Goal: Information Seeking & Learning: Learn about a topic

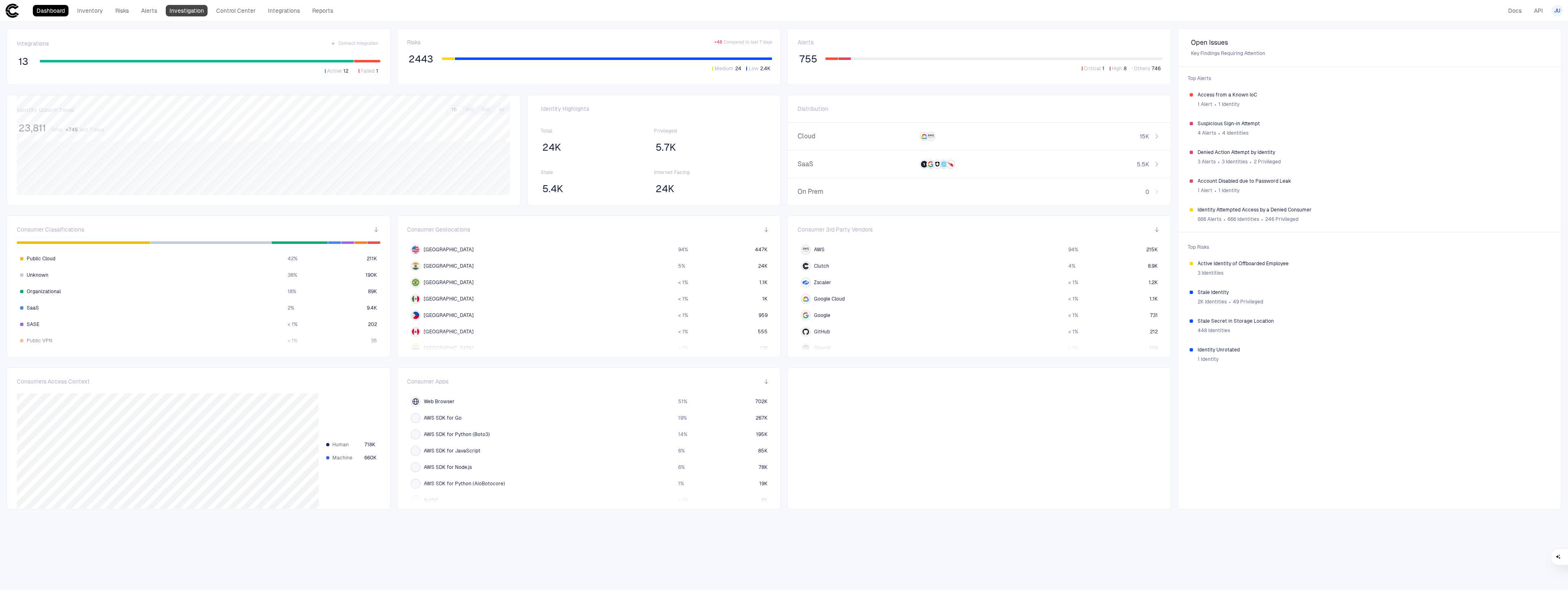
click at [197, 12] on link "Investigation" at bounding box center [186, 10] width 42 height 12
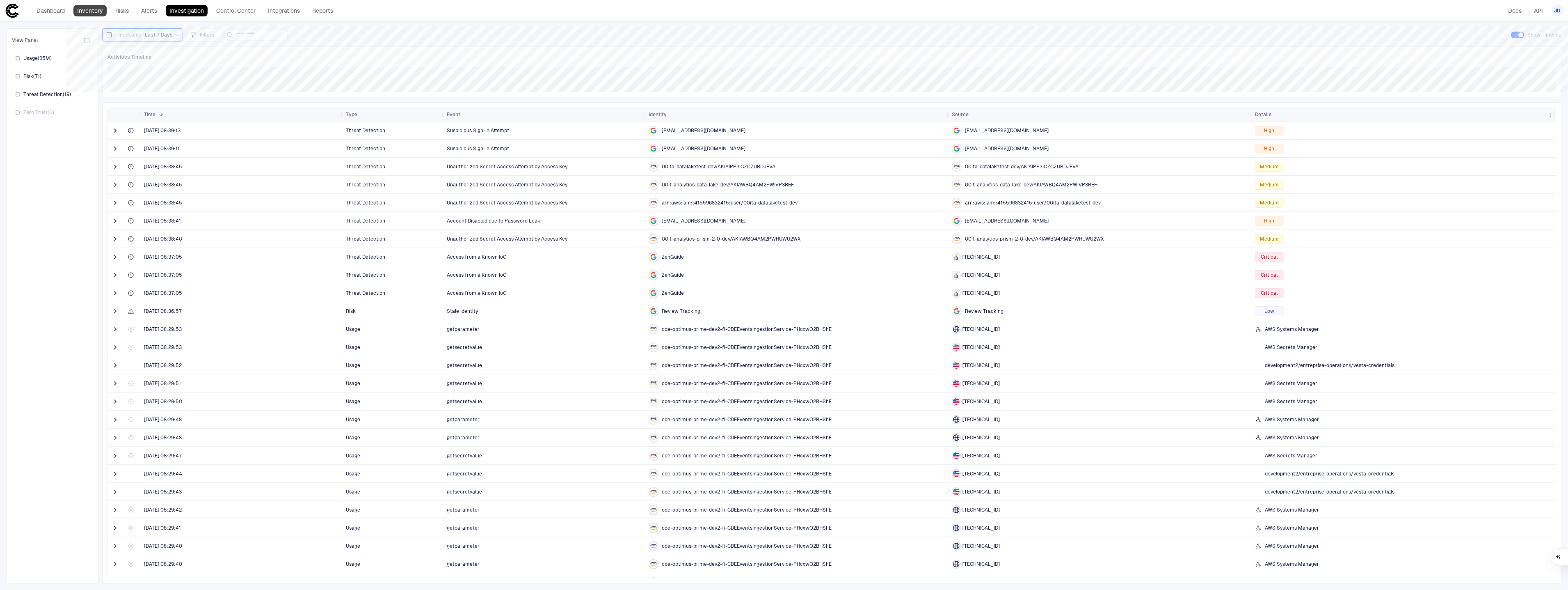
click at [89, 5] on link "Inventory" at bounding box center [90, 10] width 33 height 12
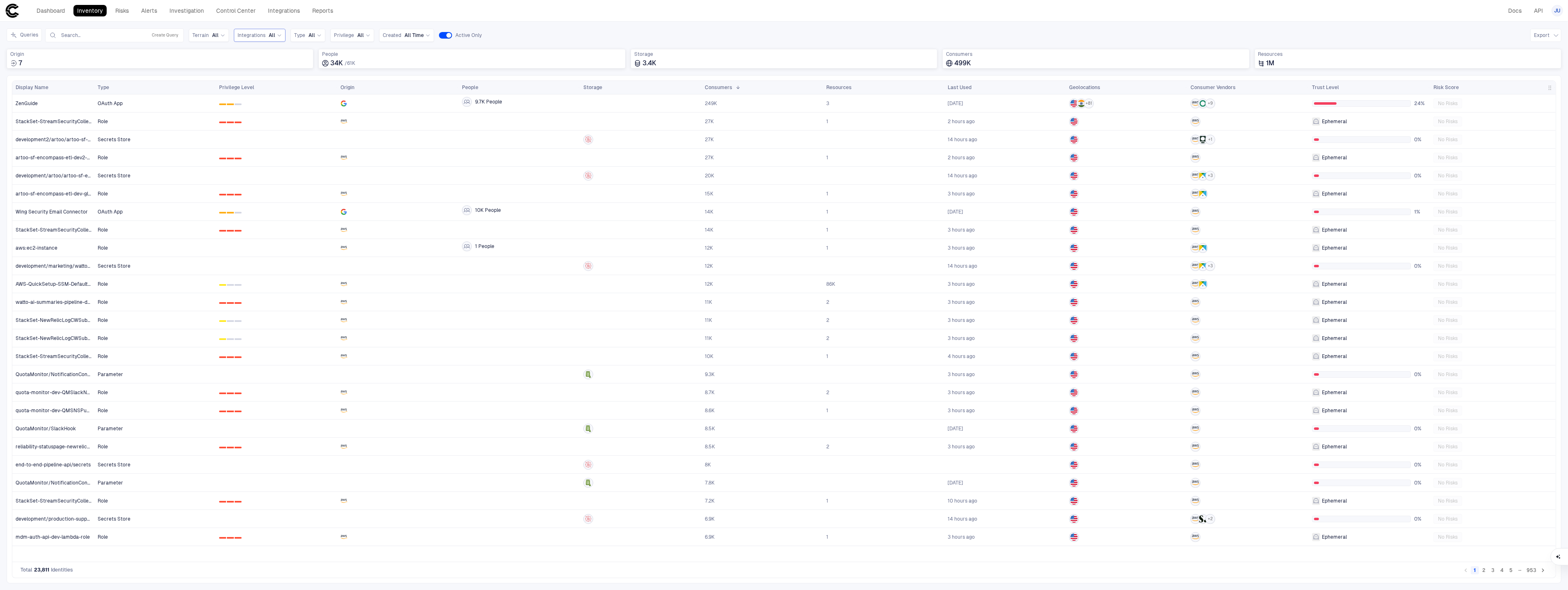
click at [274, 39] on div "Integrations All" at bounding box center [259, 35] width 44 height 9
click at [283, 174] on div "Snowflake" at bounding box center [280, 178] width 85 height 14
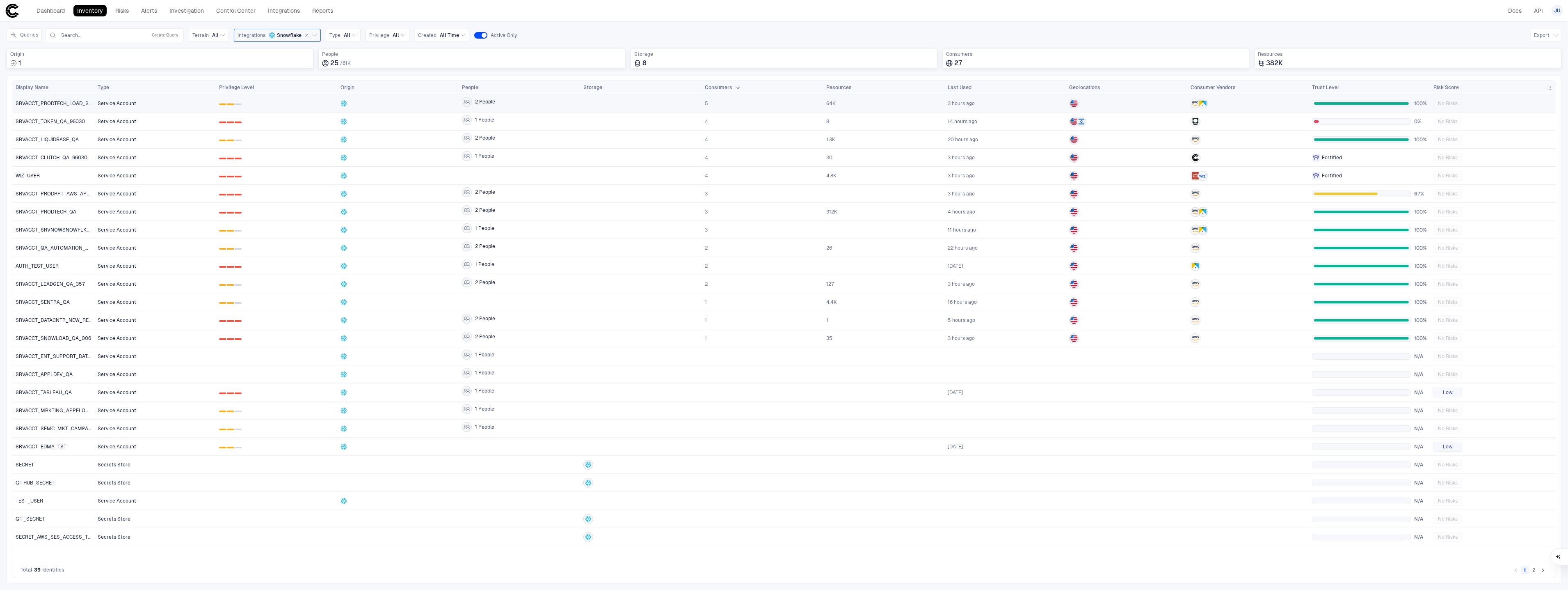
click at [156, 104] on span "Service Account" at bounding box center [155, 104] width 115 height 16
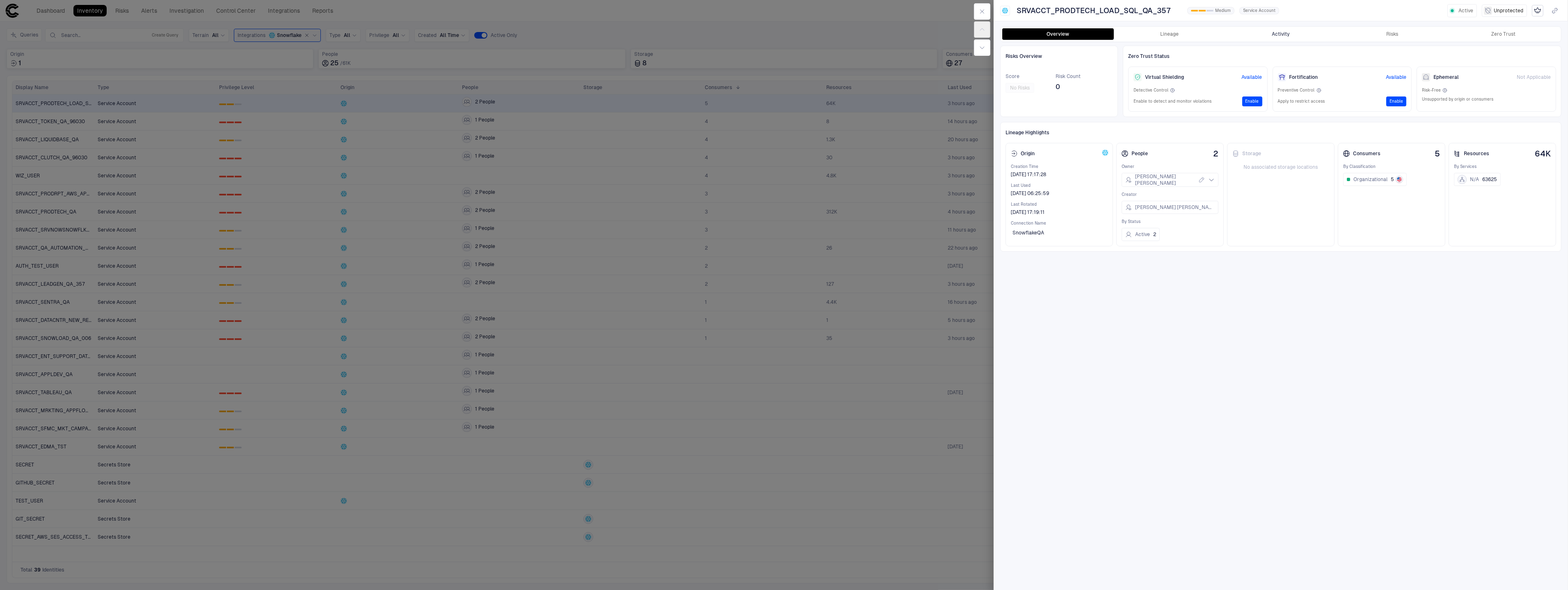
click at [1278, 33] on button "Activity" at bounding box center [1281, 34] width 112 height 12
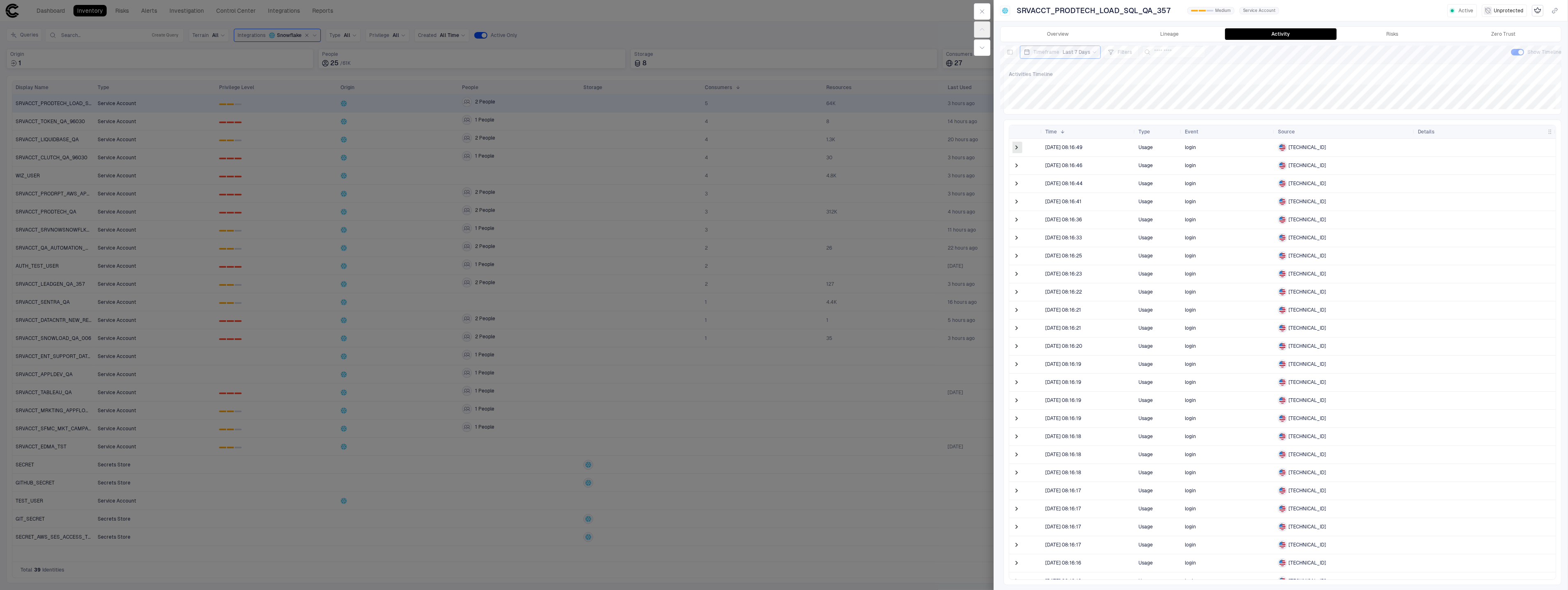
click at [1016, 147] on span at bounding box center [1017, 147] width 8 height 8
click at [1127, 232] on button "View JSON" at bounding box center [1132, 234] width 27 height 7
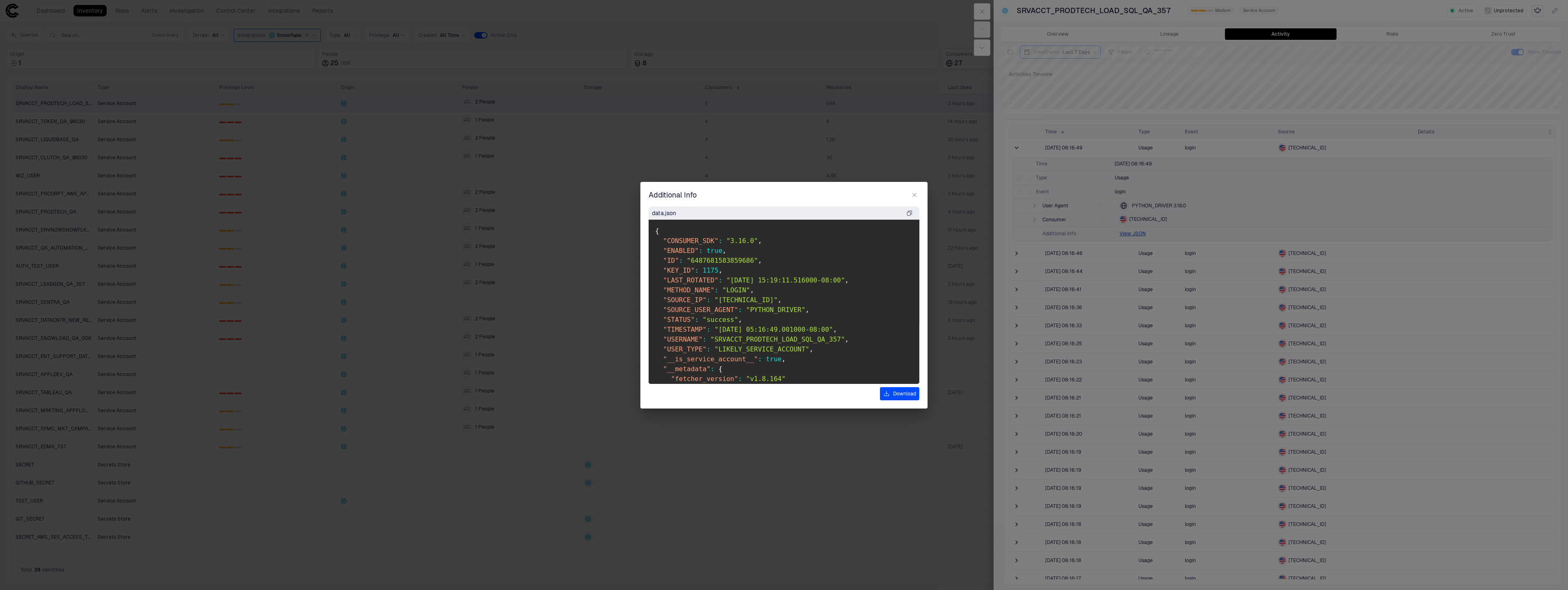
click at [916, 196] on icon "button" at bounding box center [914, 195] width 7 height 7
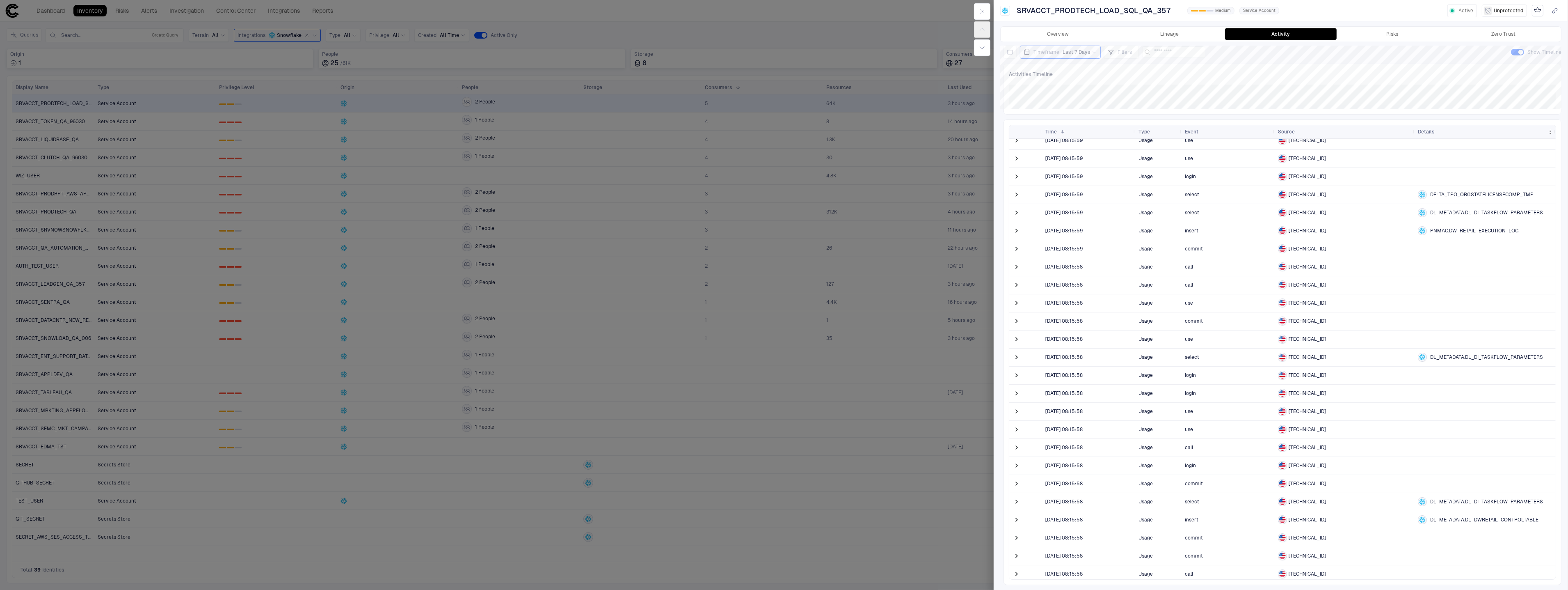
scroll to position [1036, 0]
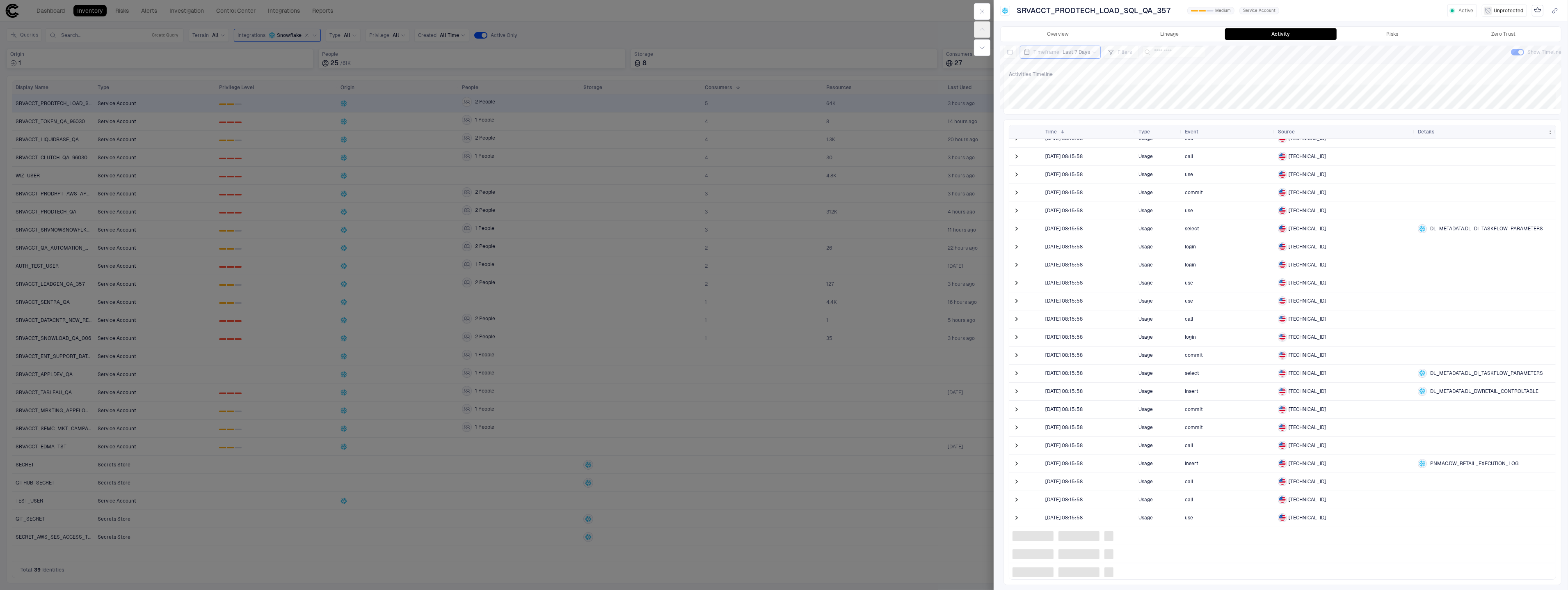
click at [1194, 383] on div "insert" at bounding box center [1228, 392] width 93 height 18
drag, startPoint x: 1189, startPoint y: 375, endPoint x: 1064, endPoint y: 386, distance: 125.5
click at [1185, 375] on span "select" at bounding box center [1228, 373] width 86 height 16
click at [1018, 372] on span at bounding box center [1017, 373] width 8 height 8
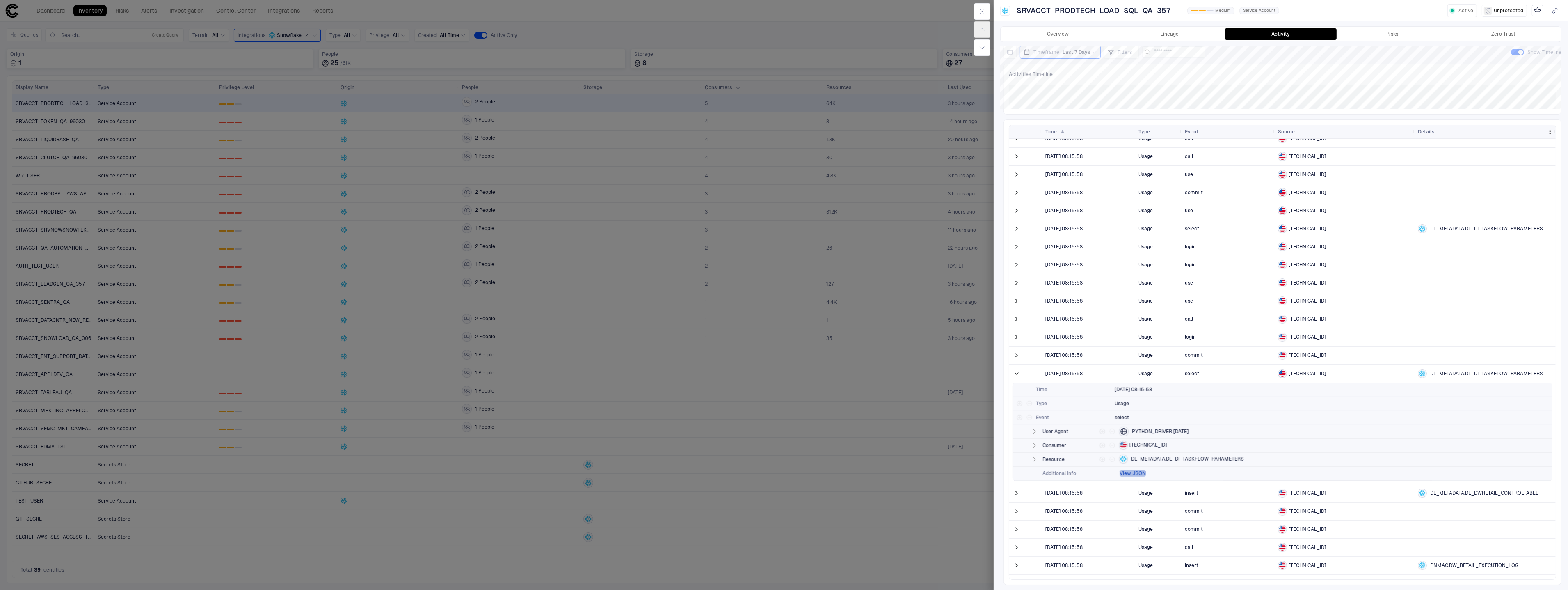
click at [1138, 473] on button "View JSON" at bounding box center [1132, 473] width 27 height 7
click at [1133, 471] on button "View JSON" at bounding box center [1132, 473] width 27 height 7
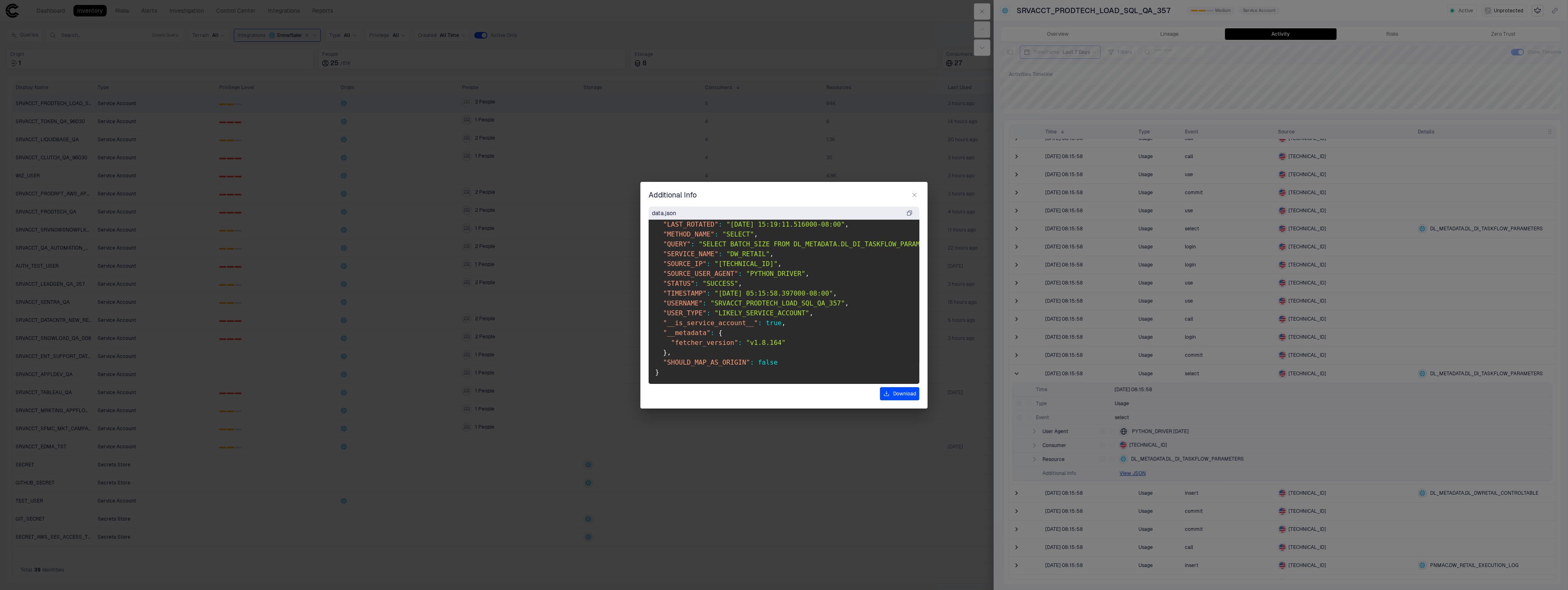
click at [915, 193] on icon "button" at bounding box center [914, 195] width 7 height 7
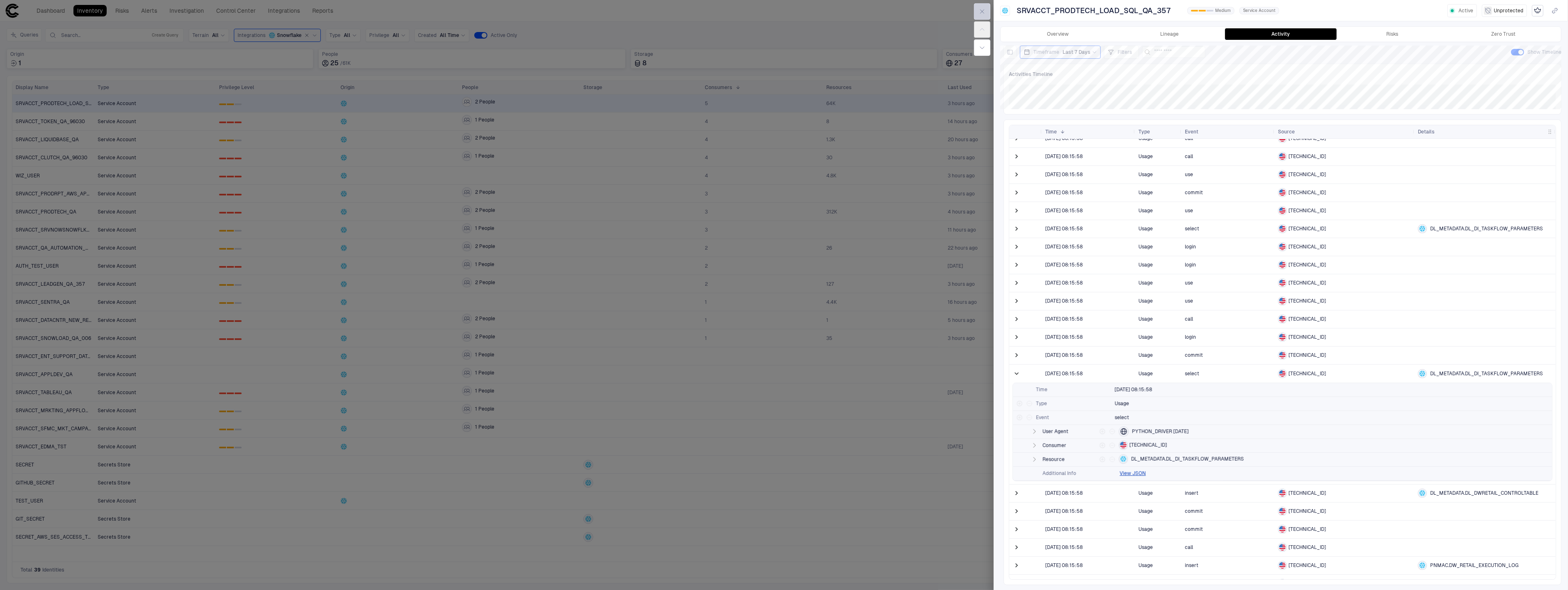
click at [976, 10] on button "button" at bounding box center [982, 12] width 16 height 16
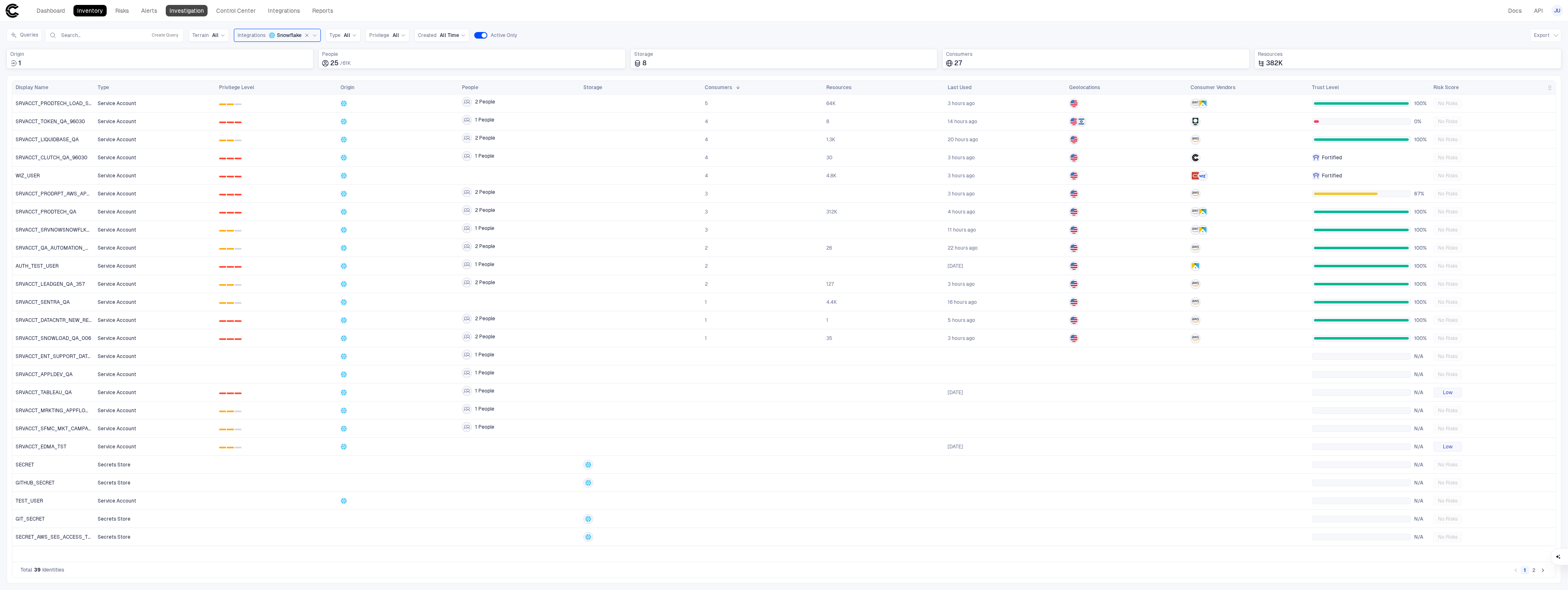
click at [180, 15] on link "Investigation" at bounding box center [186, 10] width 42 height 12
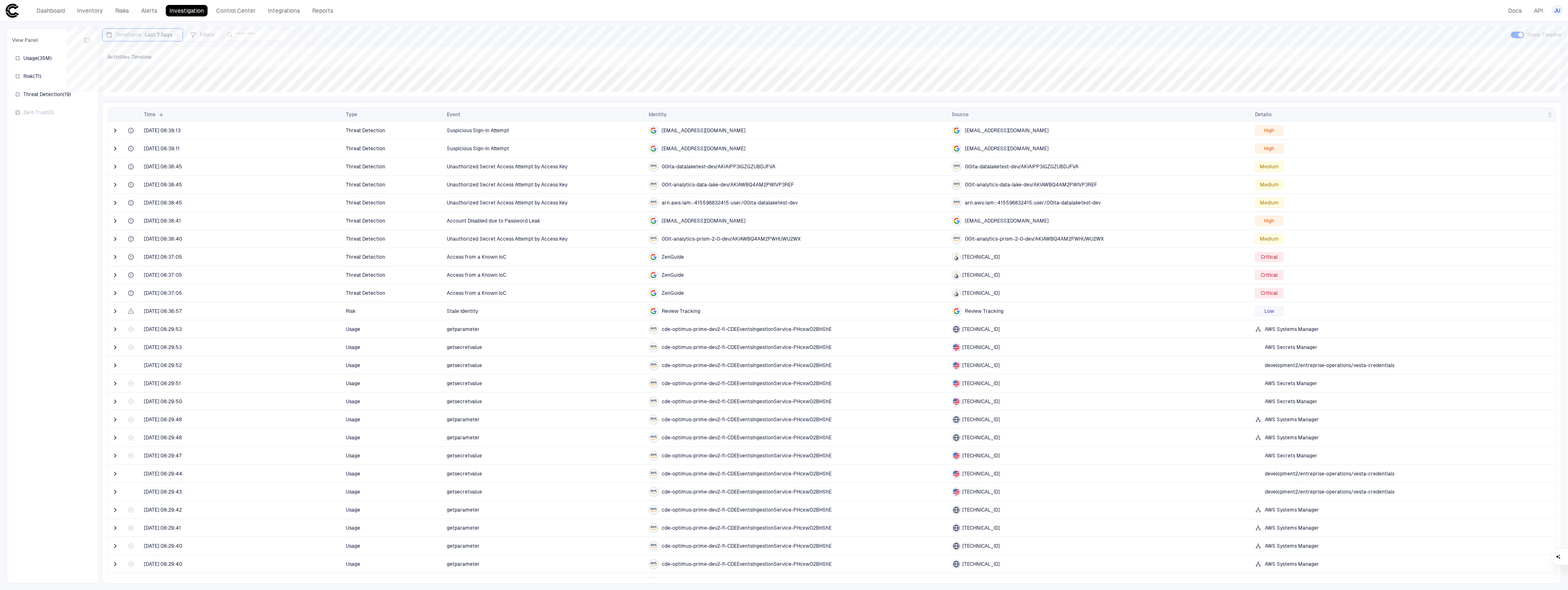
click at [151, 35] on span "Last 7 Days" at bounding box center [159, 35] width 28 height 7
click at [138, 106] on span "Last 30 Days" at bounding box center [129, 106] width 30 height 7
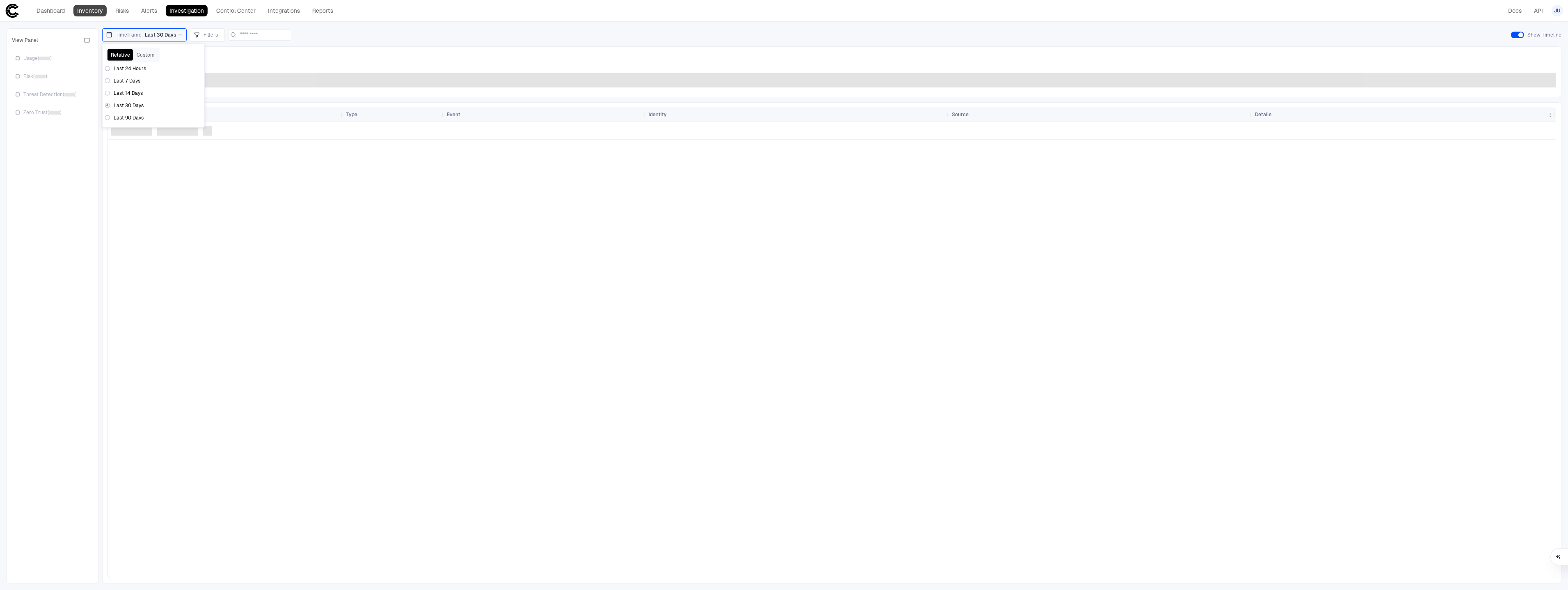
click at [99, 15] on link "Inventory" at bounding box center [90, 10] width 33 height 12
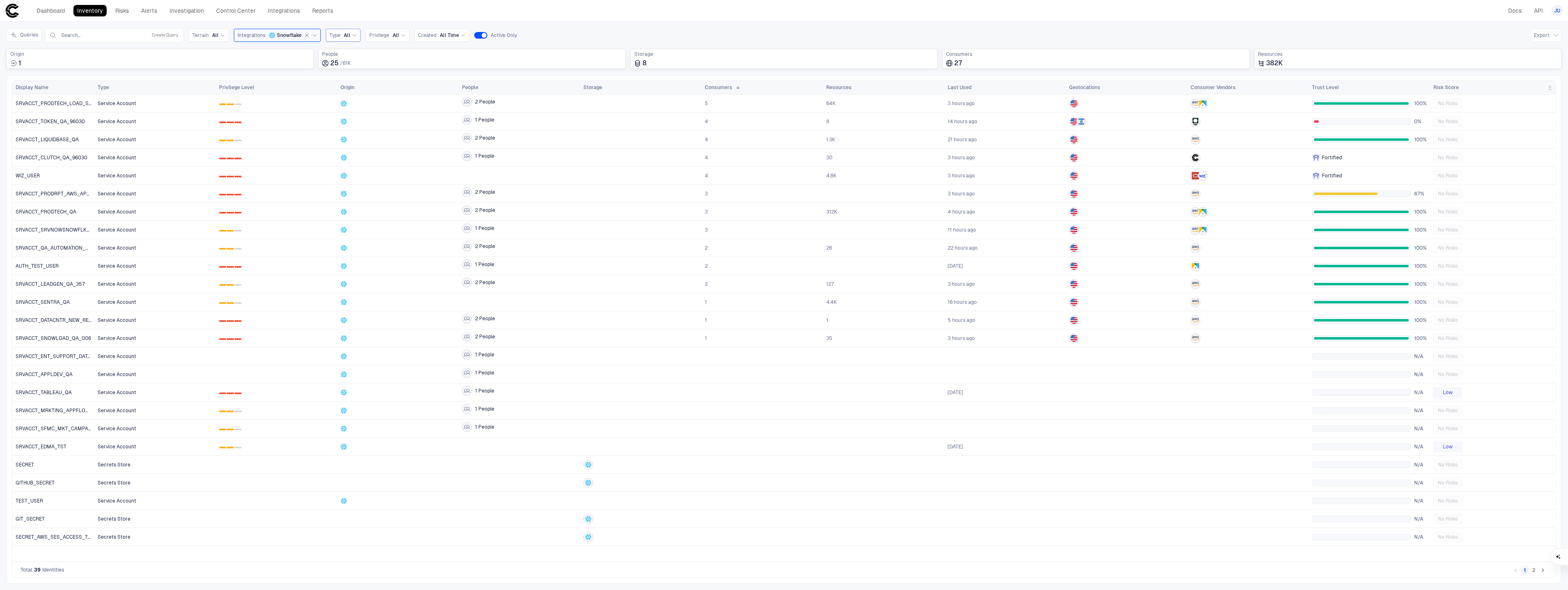
click at [303, 37] on button "button" at bounding box center [306, 35] width 7 height 7
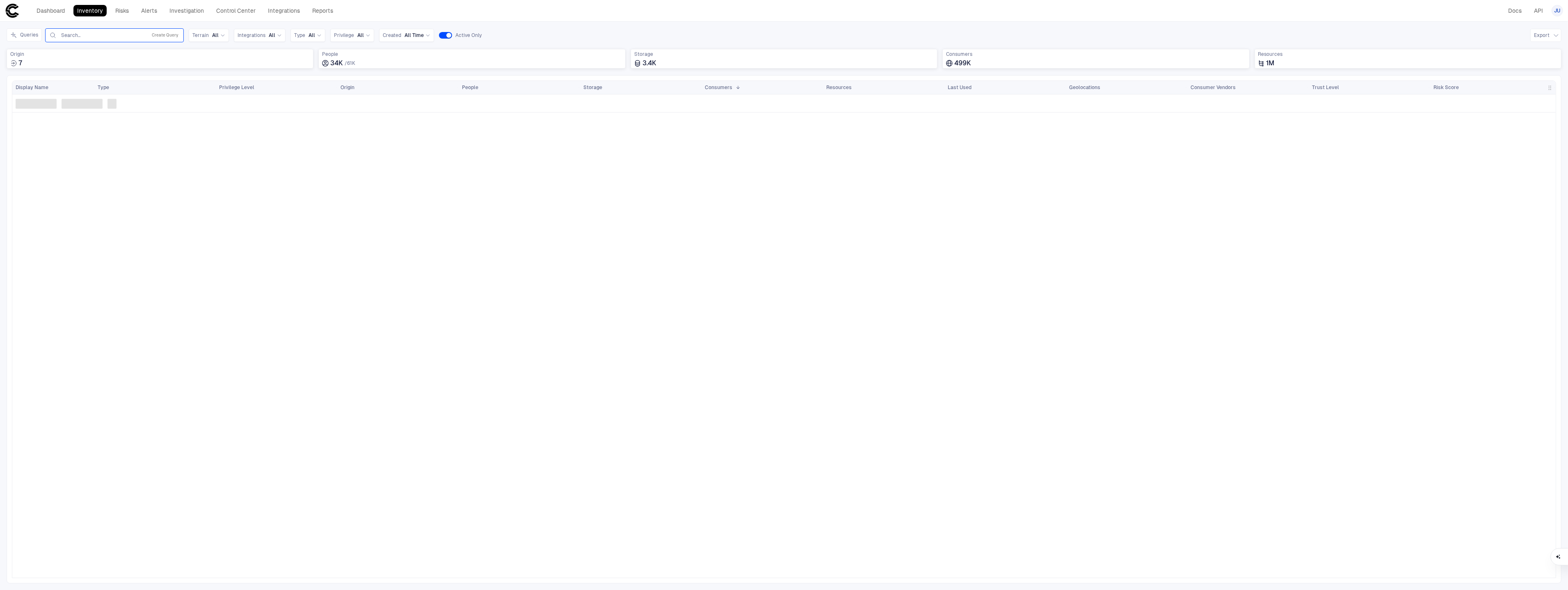
click at [107, 38] on input "text" at bounding box center [102, 35] width 83 height 7
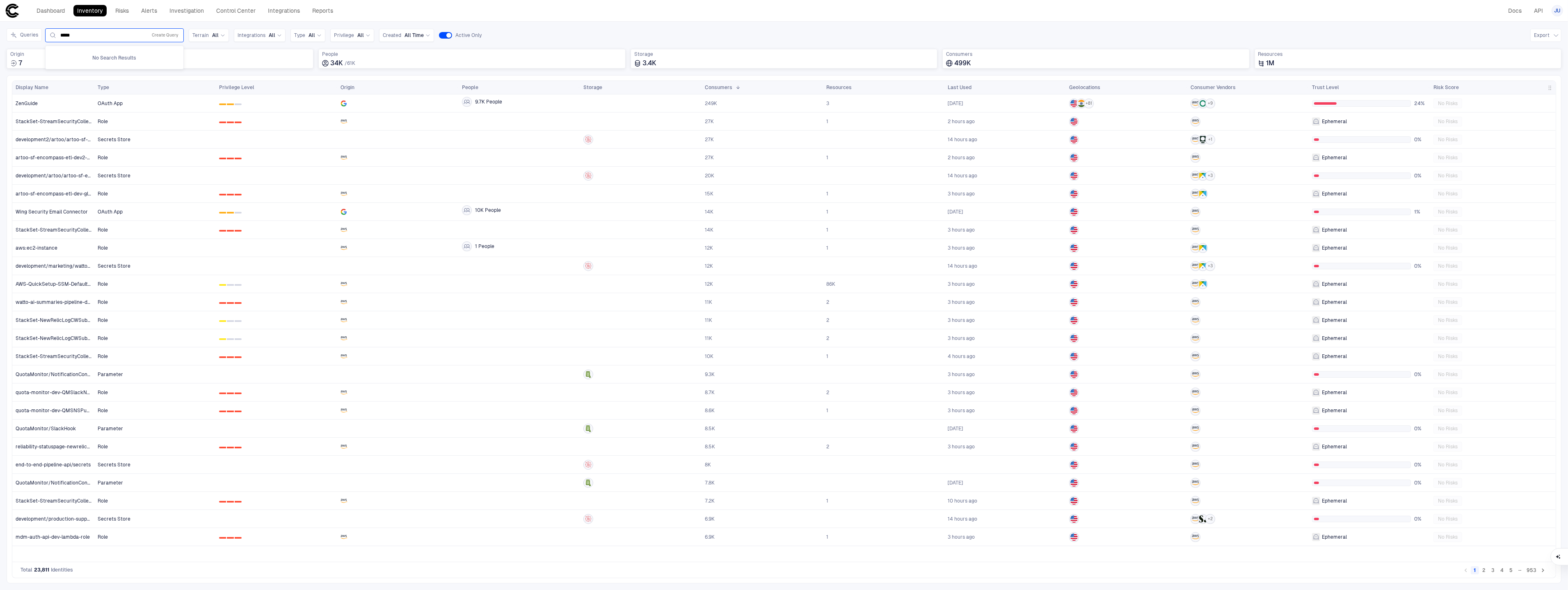
type input "*****"
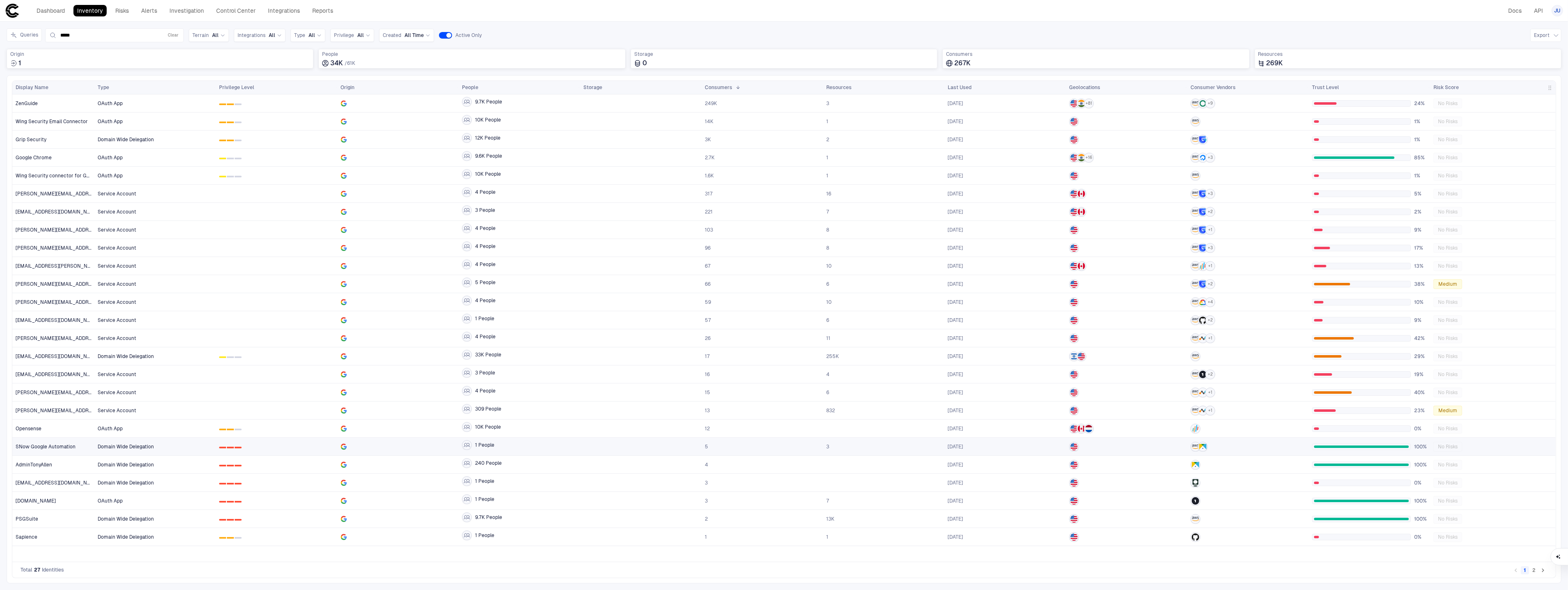
click at [65, 450] on div "SNow Google Automation" at bounding box center [53, 446] width 76 height 17
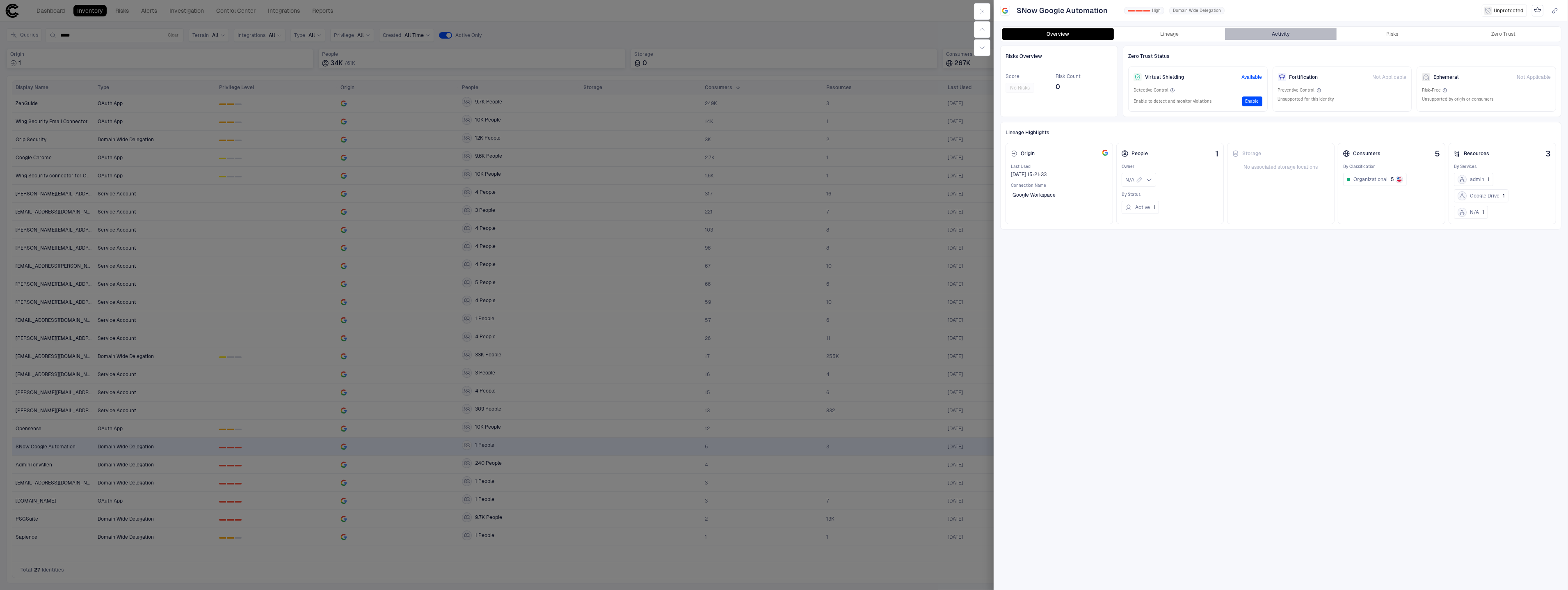
click at [1278, 40] on button "Activity" at bounding box center [1281, 34] width 112 height 12
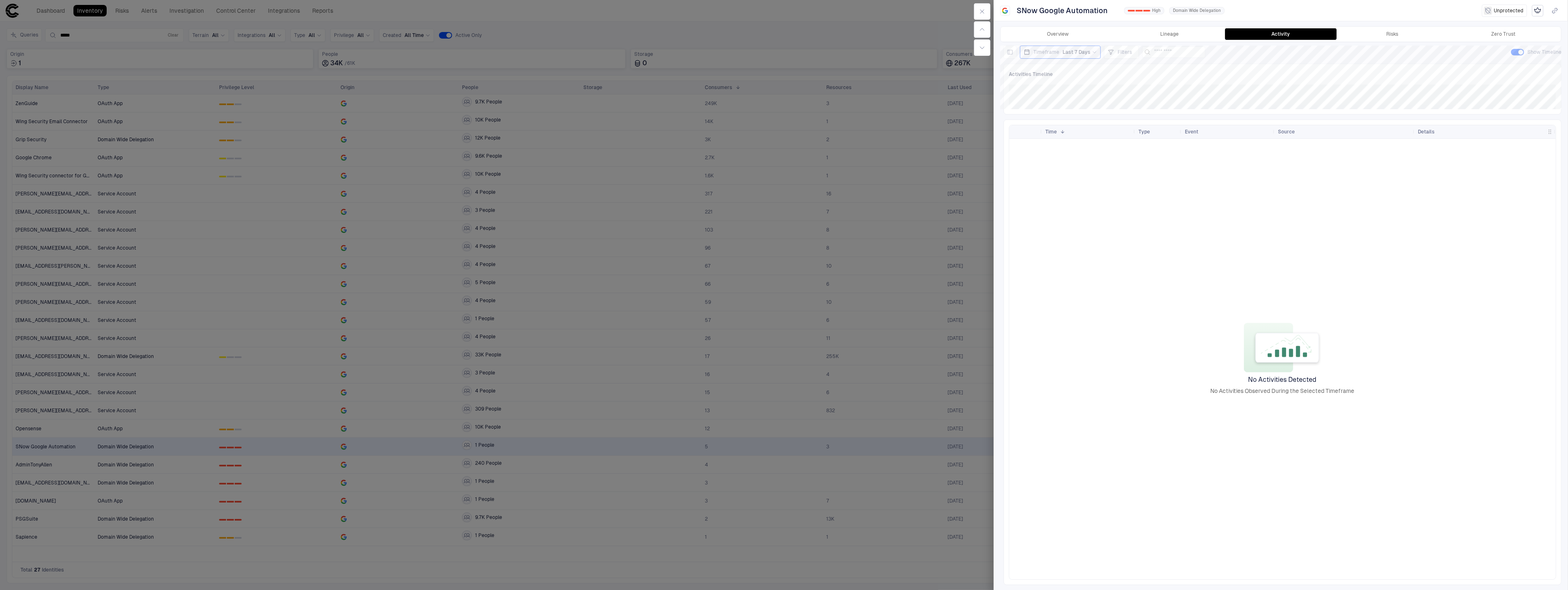
click at [1063, 51] on span "Last 7 Days" at bounding box center [1076, 52] width 28 height 7
click at [1054, 120] on span "Last 30 Days" at bounding box center [1046, 123] width 30 height 7
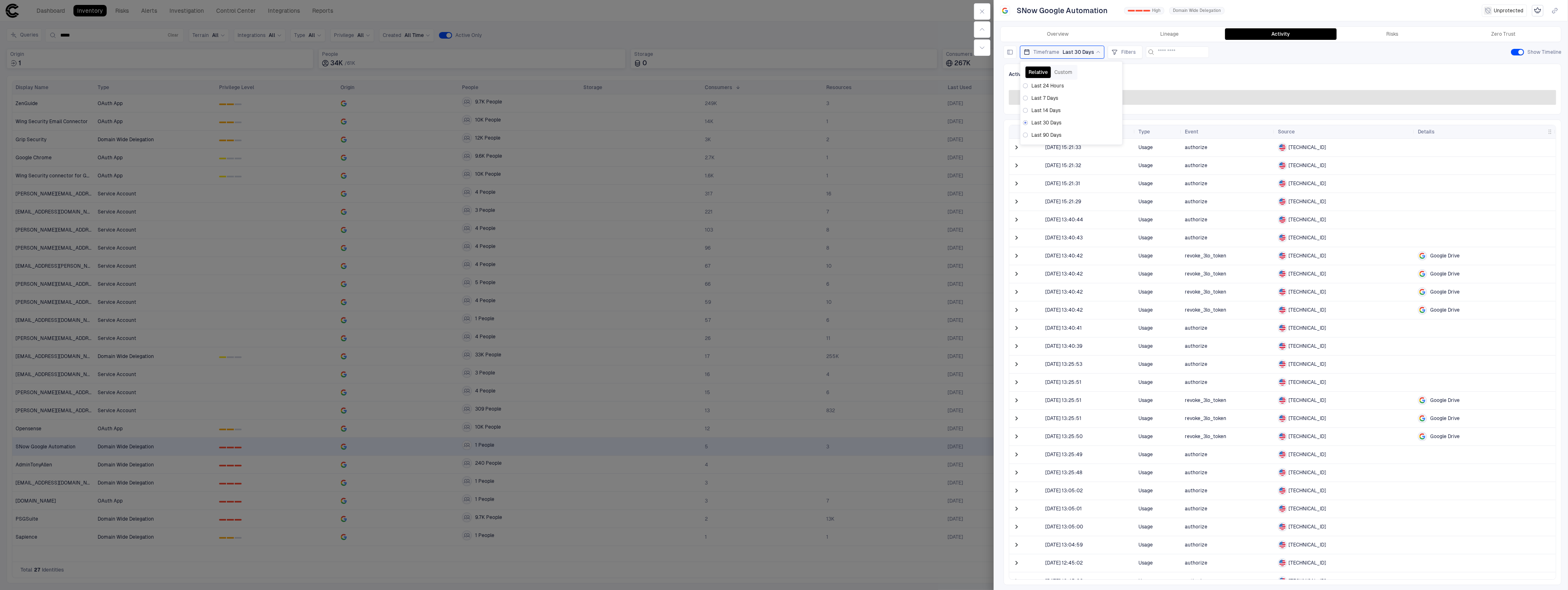
click at [1246, 71] on div "Activities Timeline" at bounding box center [1283, 74] width 547 height 11
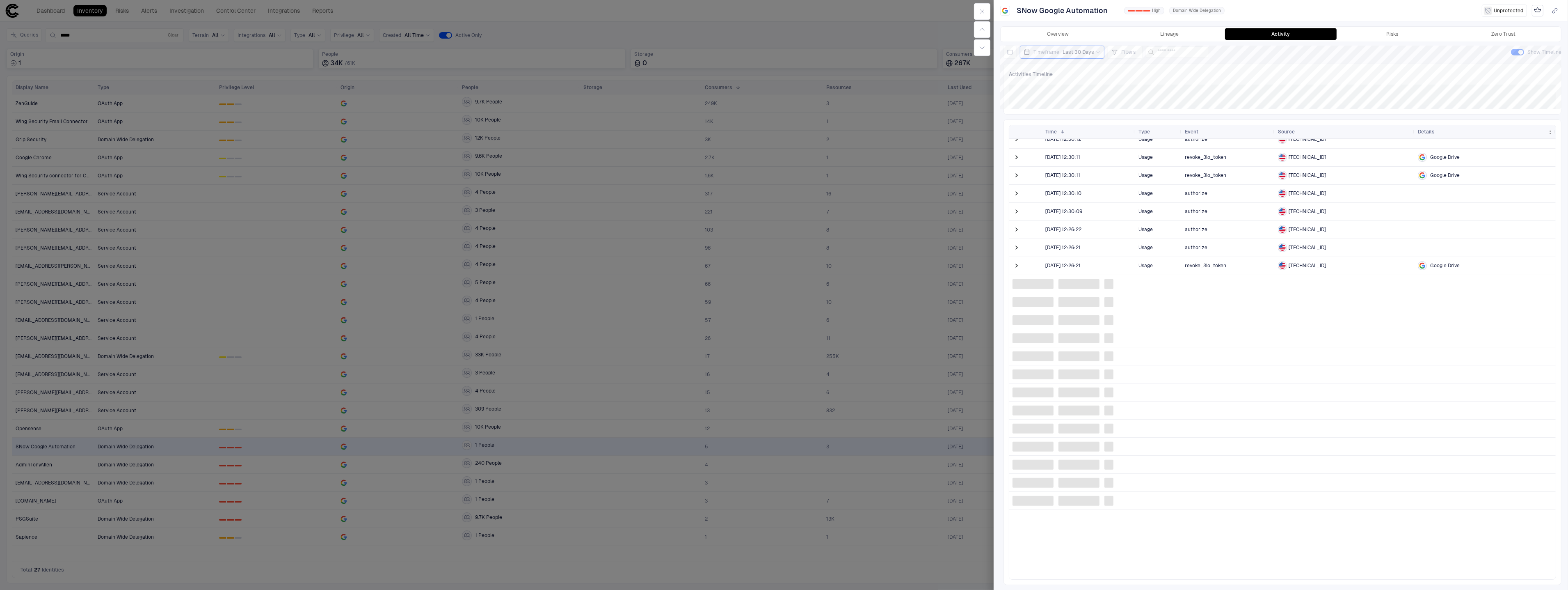
scroll to position [600, 0]
drag, startPoint x: 1309, startPoint y: 250, endPoint x: 1319, endPoint y: 253, distance: 10.4
click at [1298, 252] on span "[TECHNICAL_ID]" at bounding box center [1307, 252] width 37 height 7
click at [1318, 253] on div "[TECHNICAL_ID]" at bounding box center [1345, 250] width 133 height 9
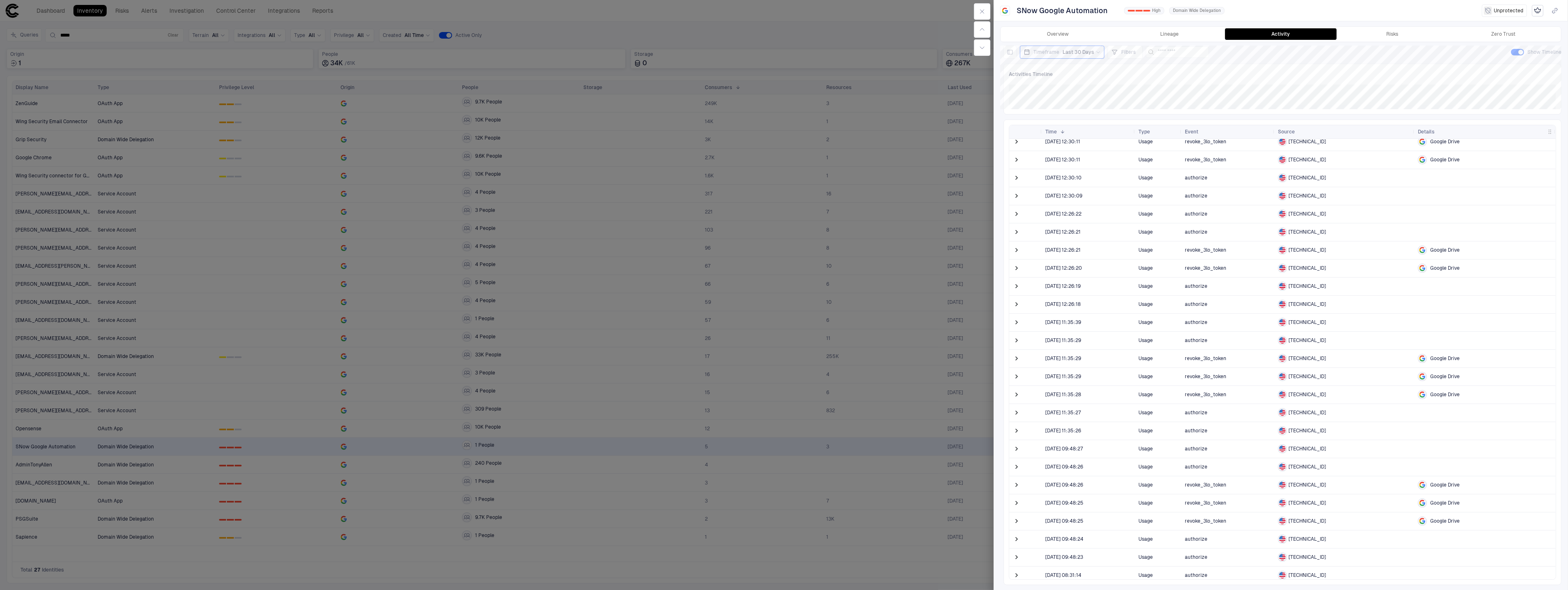
scroll to position [634, 0]
click at [1018, 146] on span at bounding box center [1017, 144] width 8 height 8
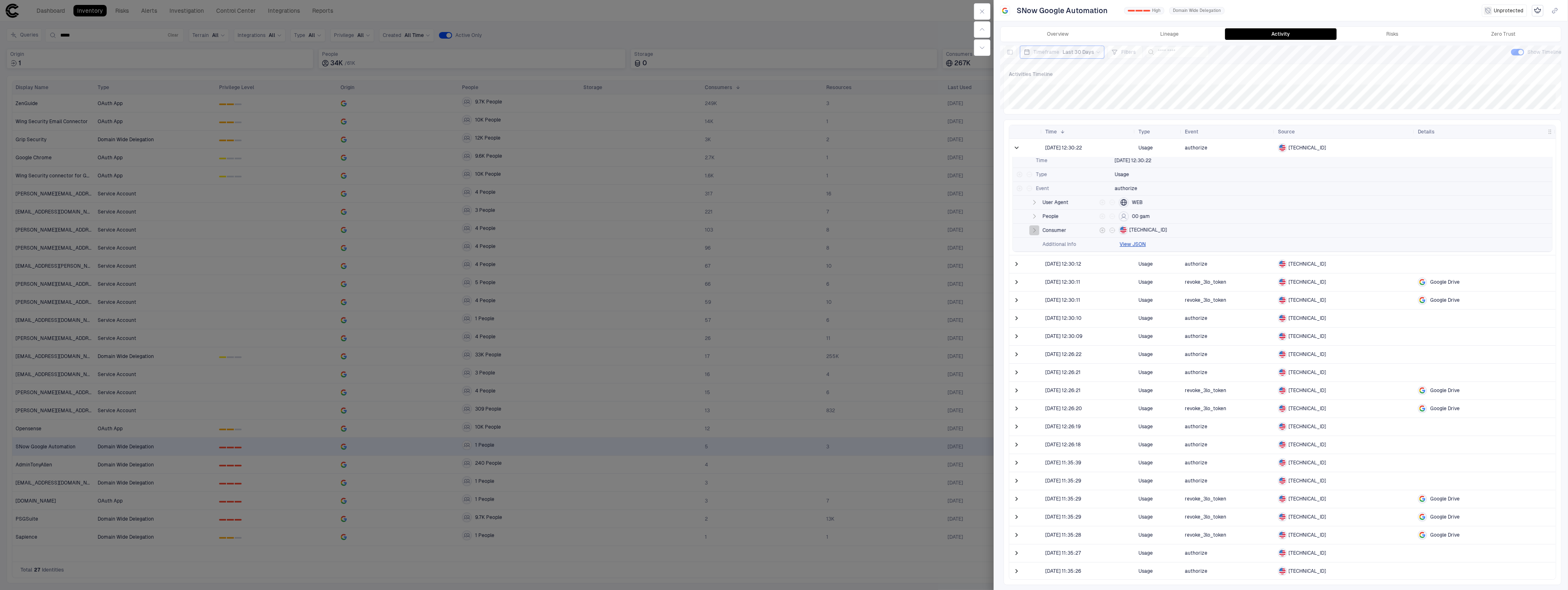
click at [1035, 227] on icon "button" at bounding box center [1034, 230] width 7 height 7
click at [1037, 229] on icon "button" at bounding box center [1034, 230] width 7 height 7
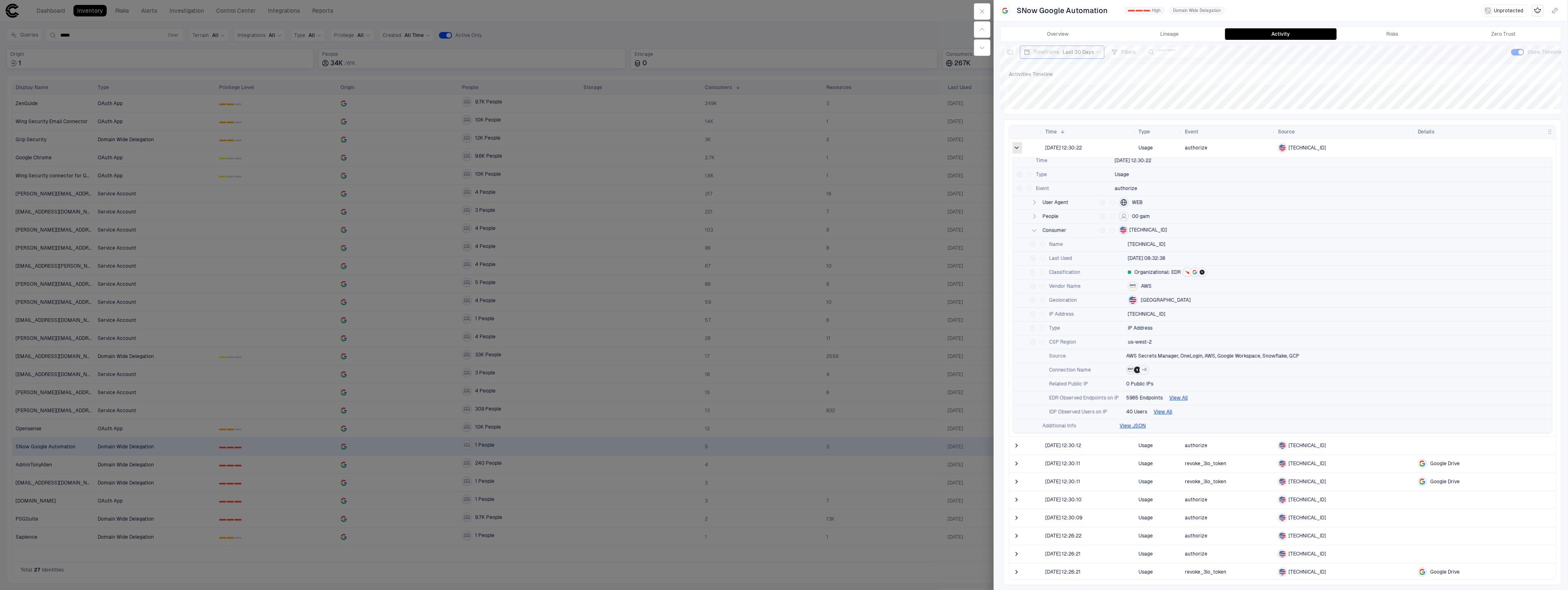
click at [1019, 146] on span at bounding box center [1017, 148] width 8 height 8
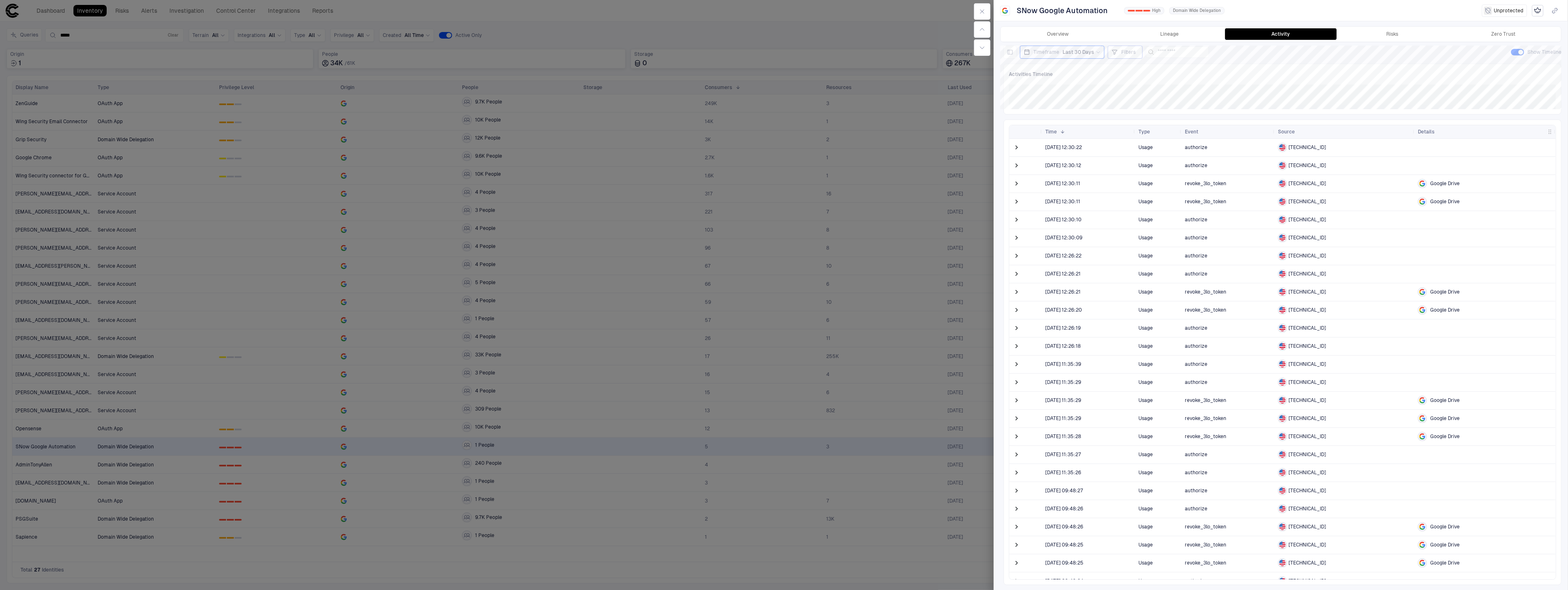
click at [1114, 52] on icon at bounding box center [1115, 52] width 7 height 7
click at [1138, 93] on button "Add Condition" at bounding box center [1135, 97] width 46 height 13
click at [1166, 77] on div "Event: ID" at bounding box center [1157, 74] width 27 height 7
type input "******"
click at [1192, 173] on div "IP Address" at bounding box center [1202, 170] width 108 height 7
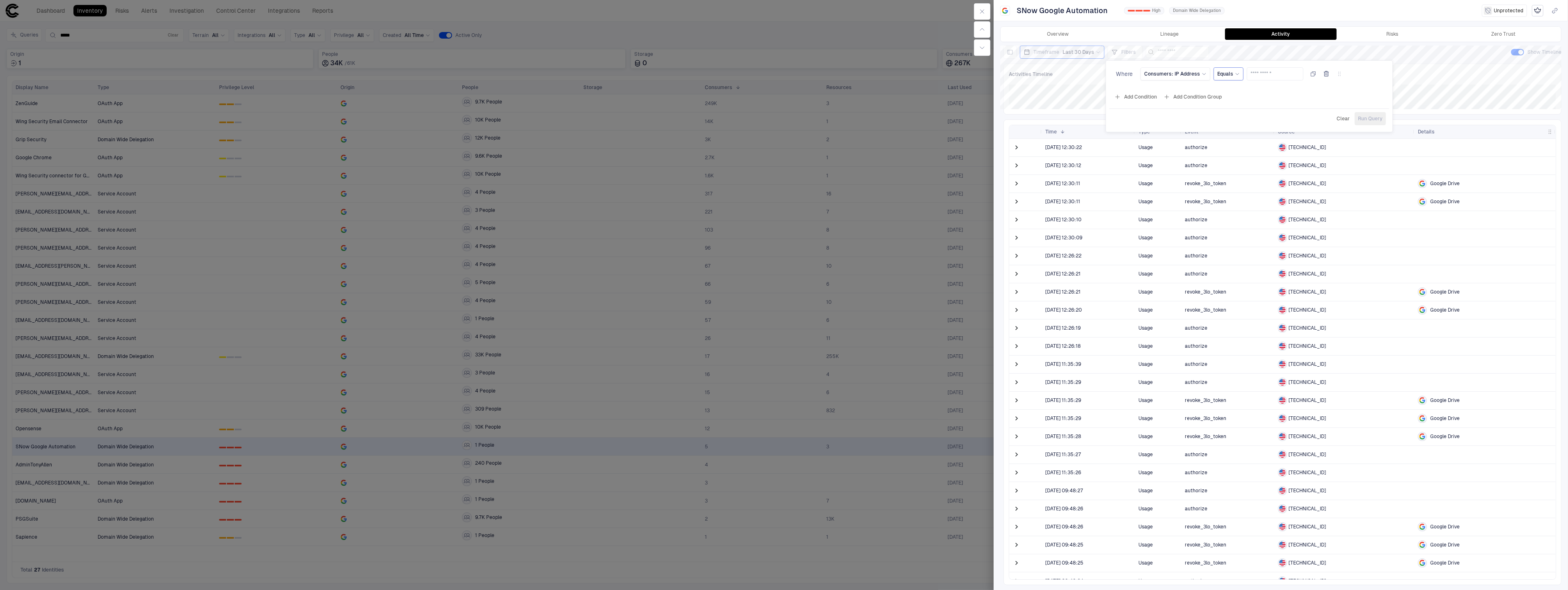
click at [1238, 74] on div "Equals" at bounding box center [1228, 74] width 30 height 13
click at [1244, 155] on span "Contains" at bounding box center [1264, 155] width 88 height 7
click at [1270, 72] on input "text" at bounding box center [1280, 74] width 49 height 12
type input "*******"
click at [1362, 121] on span "Run Query" at bounding box center [1370, 119] width 25 height 7
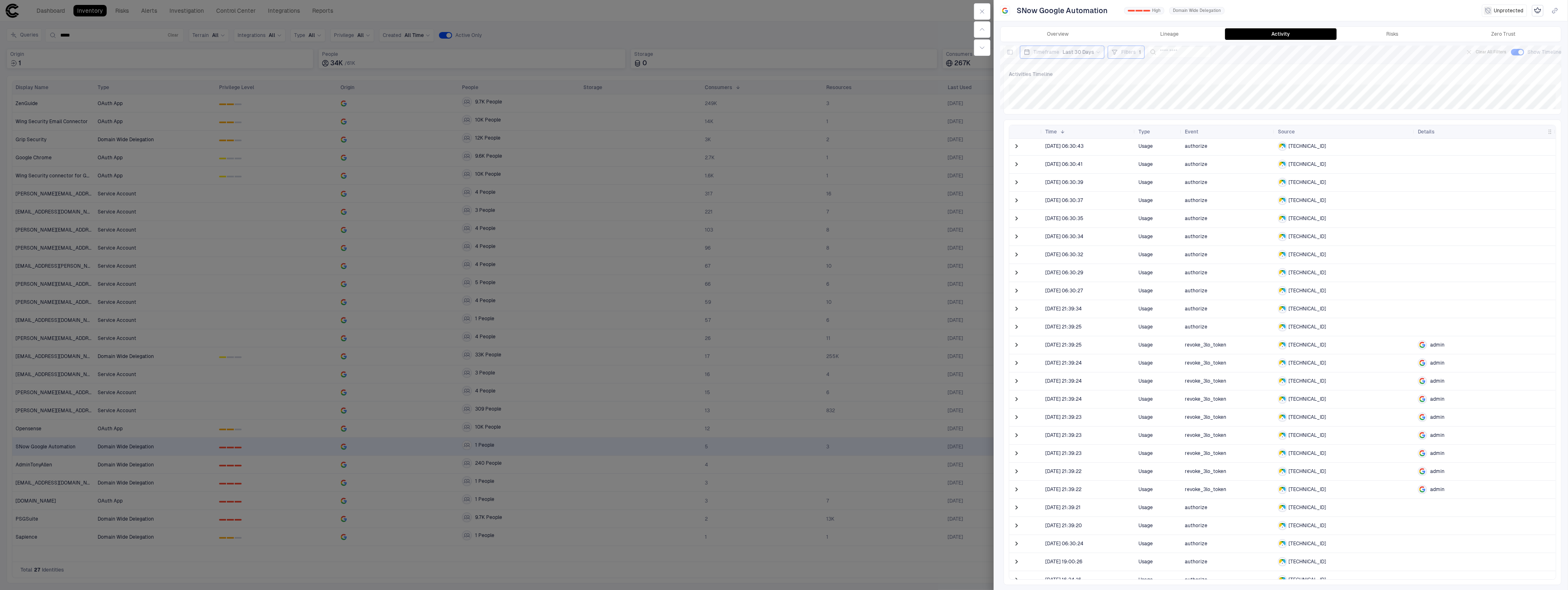
scroll to position [163, 0]
click at [1019, 275] on span at bounding box center [1017, 273] width 8 height 8
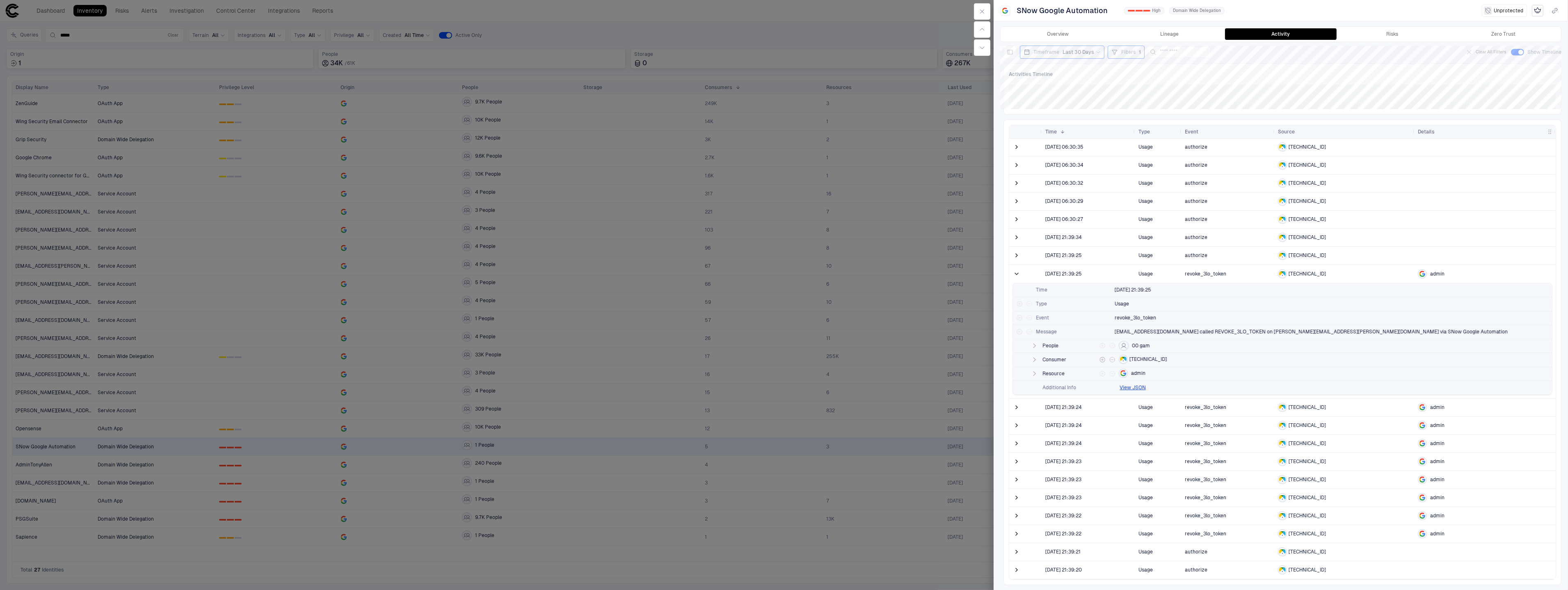
click at [1036, 360] on icon "button" at bounding box center [1034, 360] width 7 height 7
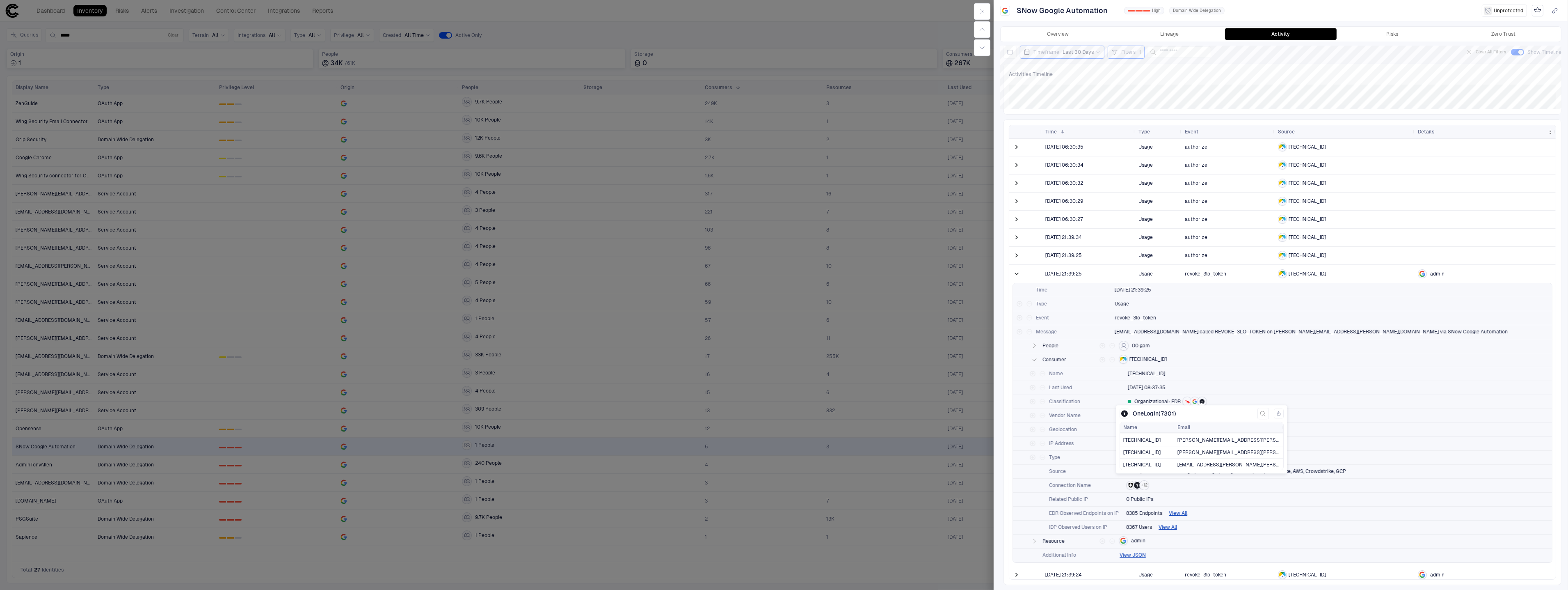
scroll to position [172, 0]
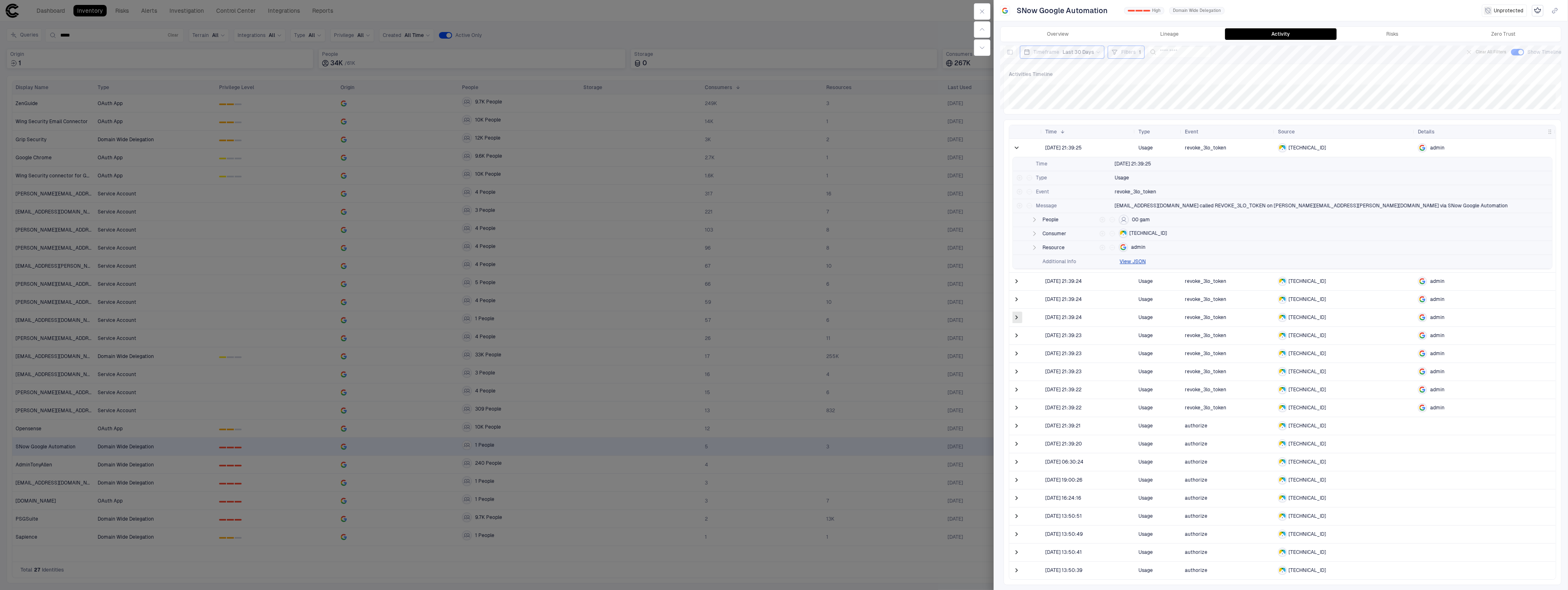
click at [1017, 317] on span at bounding box center [1017, 317] width 8 height 8
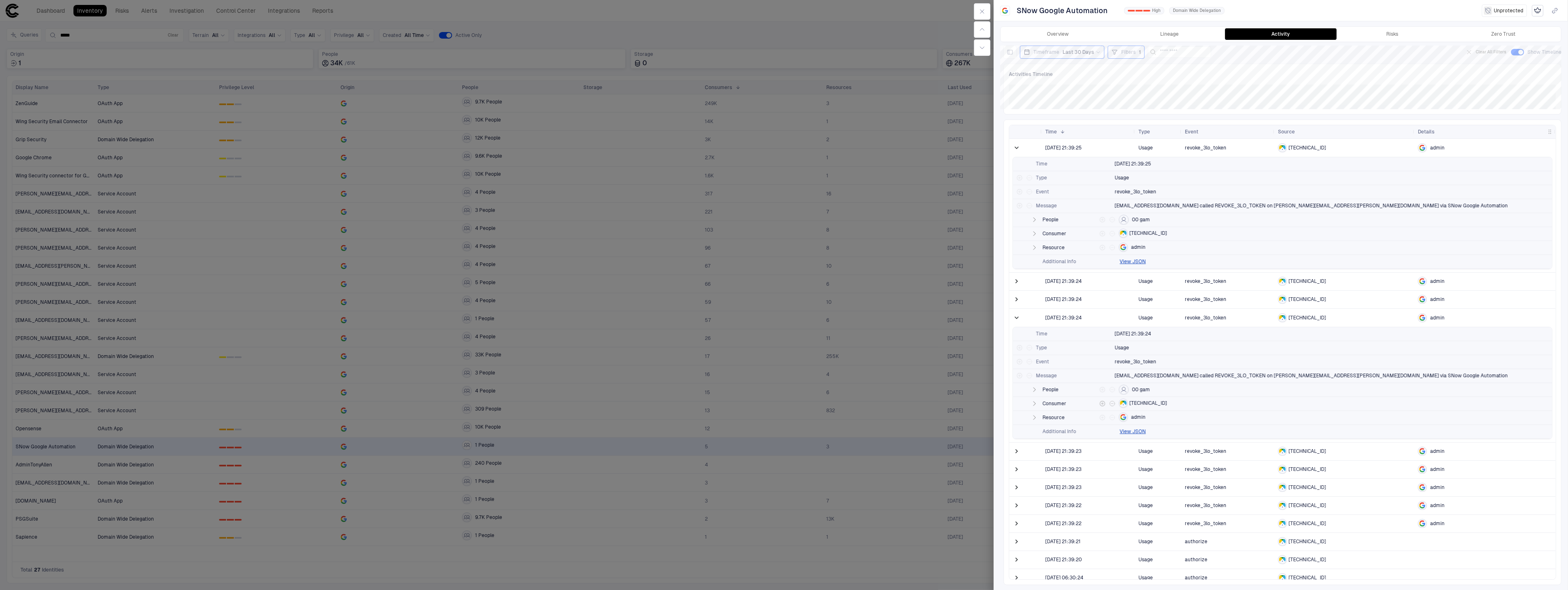
click at [1034, 406] on icon "button" at bounding box center [1034, 403] width 7 height 7
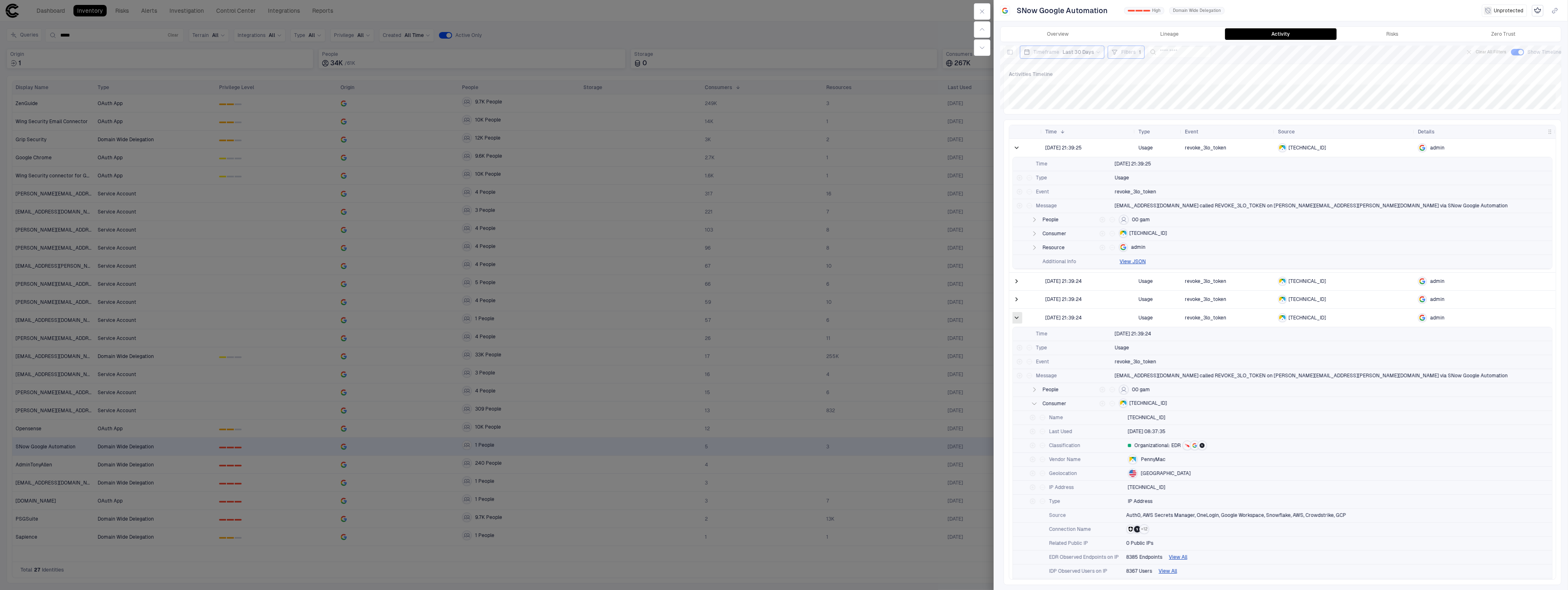
click at [1017, 319] on span at bounding box center [1017, 317] width 8 height 8
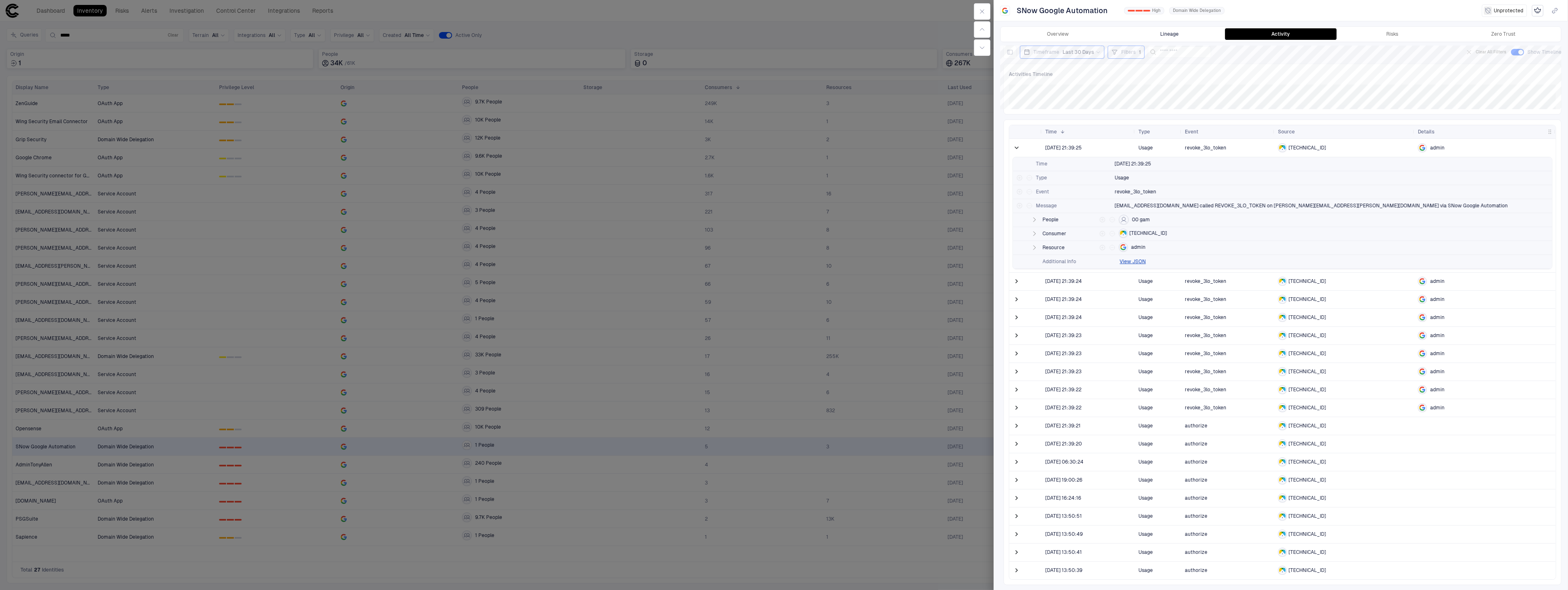
click at [1182, 30] on button "Lineage" at bounding box center [1170, 34] width 112 height 12
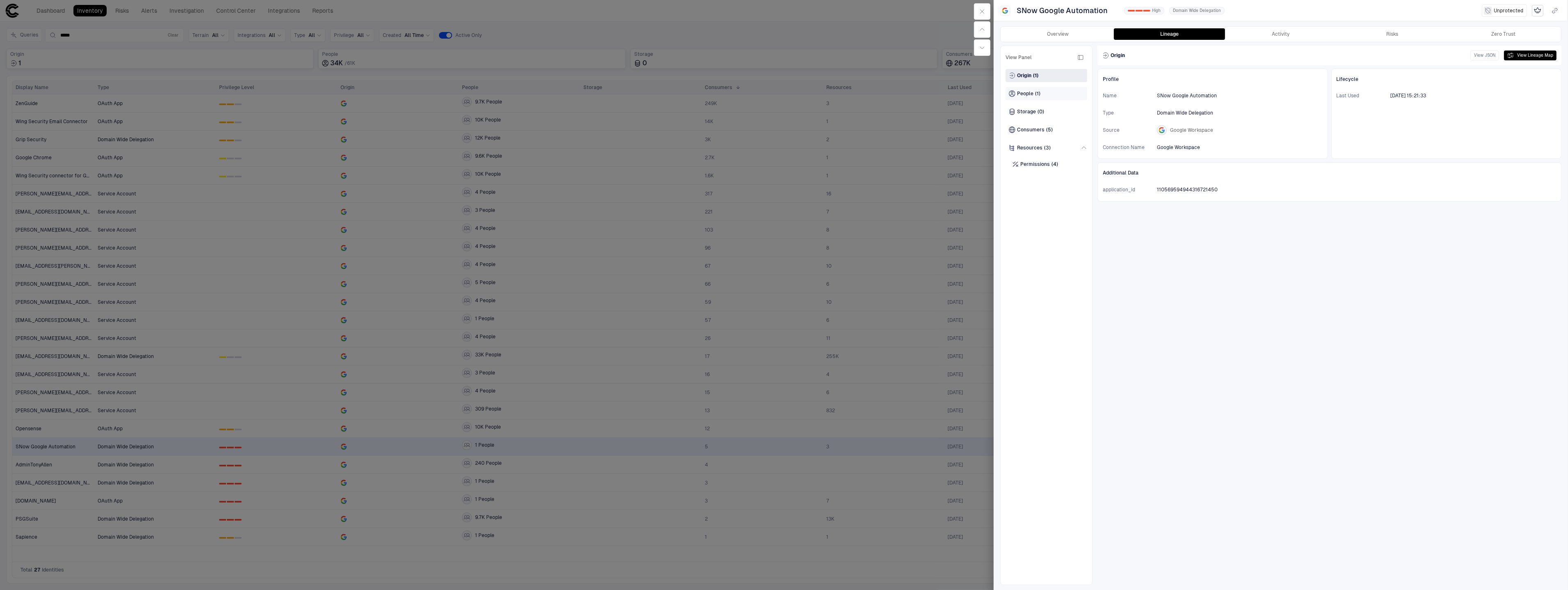
click at [1036, 95] on span "(1)" at bounding box center [1038, 94] width 5 height 7
click at [1050, 35] on button "Overview" at bounding box center [1058, 34] width 112 height 12
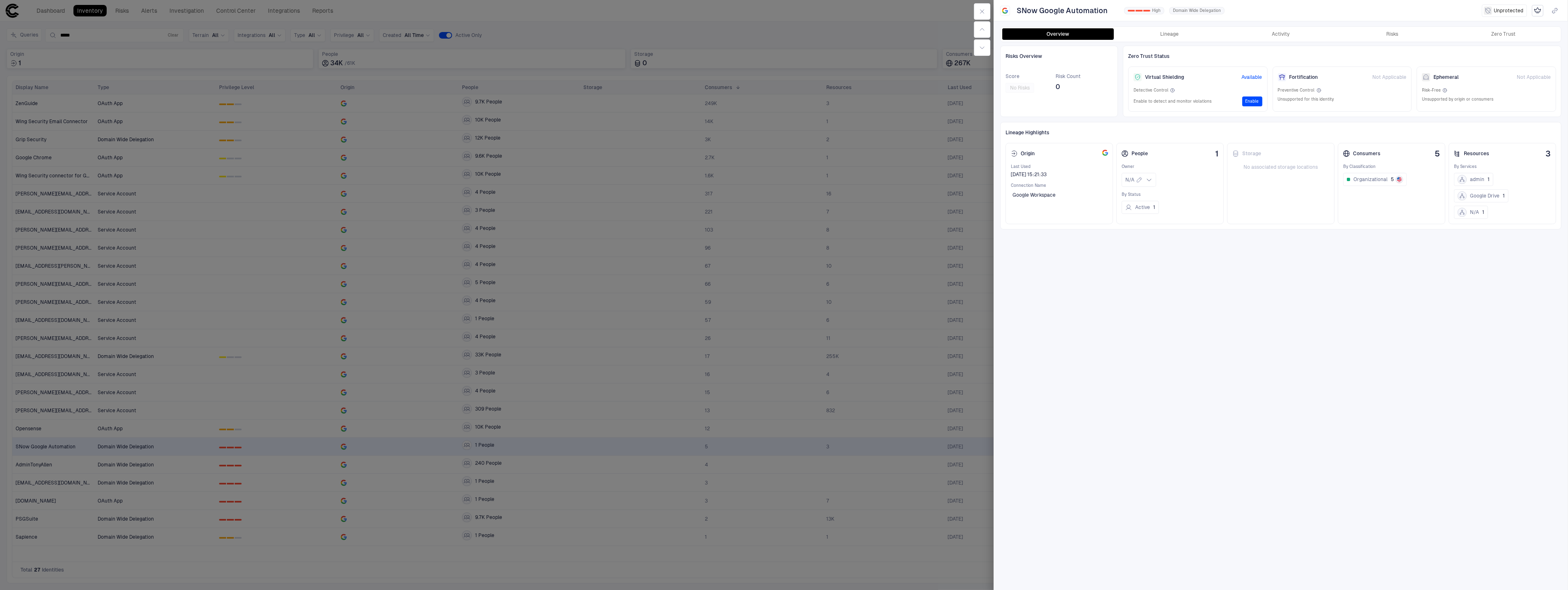
click at [1404, 123] on div "Lineage Highlights Origin Last Used [DATE] 15:21:33 Connection Name Google Work…" at bounding box center [1281, 176] width 561 height 108
click at [1191, 34] on button "Lineage" at bounding box center [1170, 34] width 112 height 12
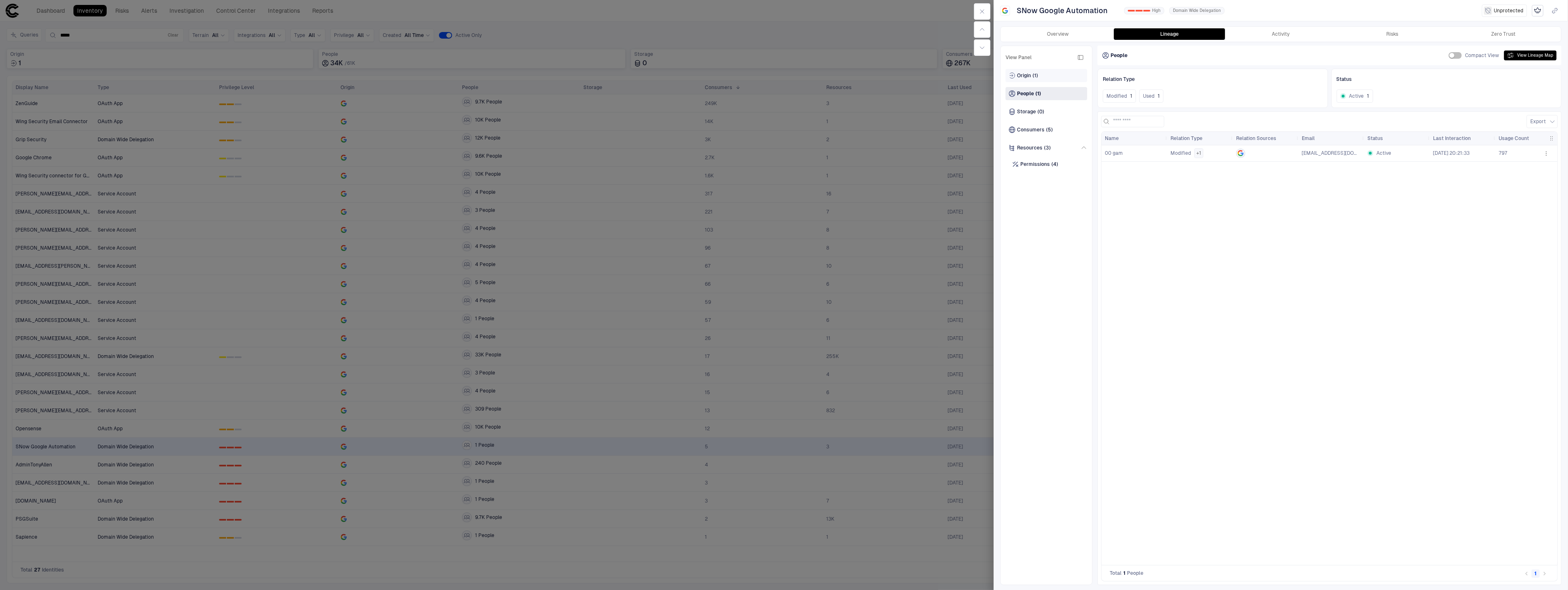
click at [1063, 71] on div "Origin (1)" at bounding box center [1046, 75] width 82 height 13
click at [1488, 57] on button "View JSON" at bounding box center [1484, 55] width 29 height 10
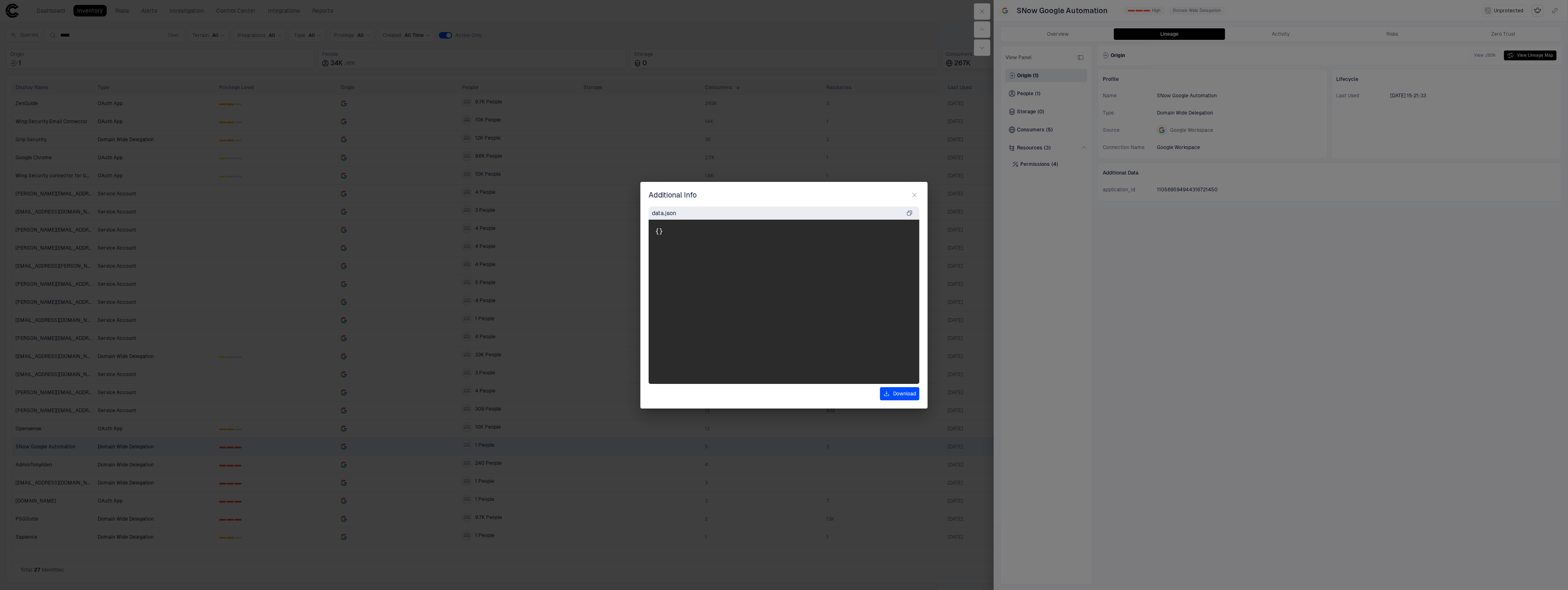
click at [914, 193] on icon "button" at bounding box center [914, 195] width 7 height 7
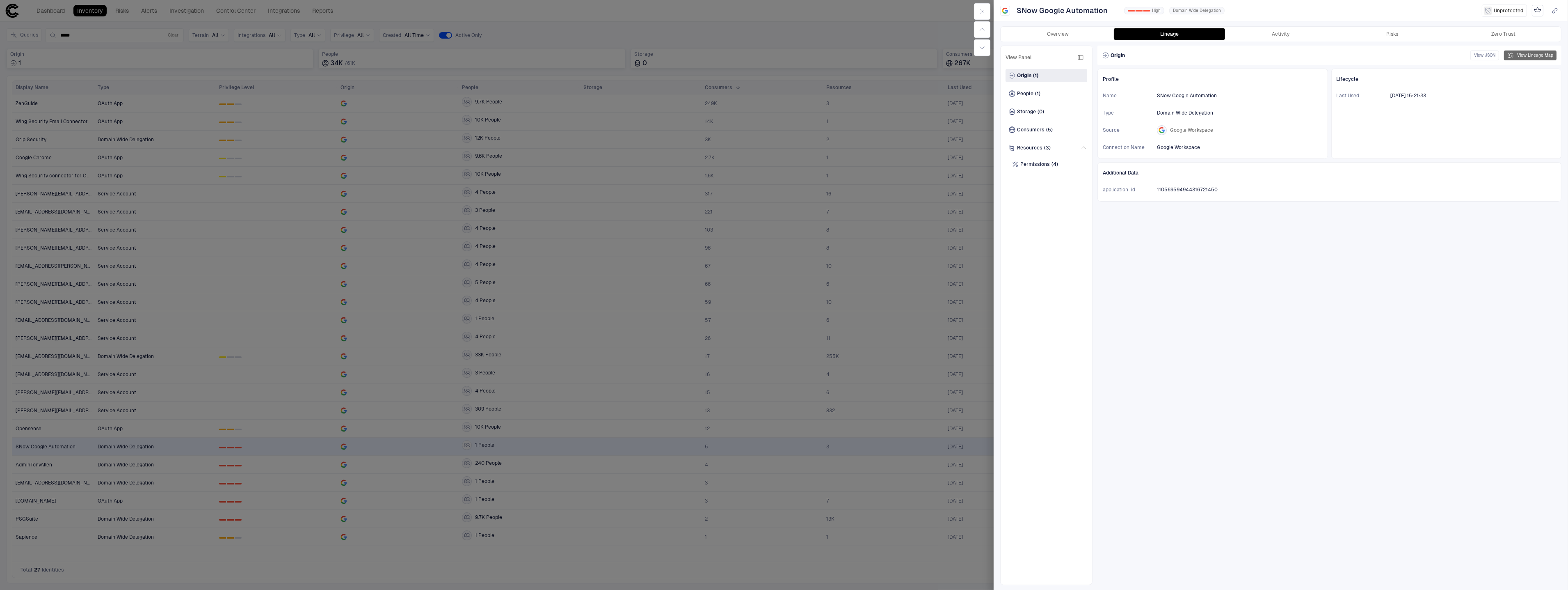
click at [1554, 51] on button "View Lineage Map" at bounding box center [1530, 55] width 52 height 10
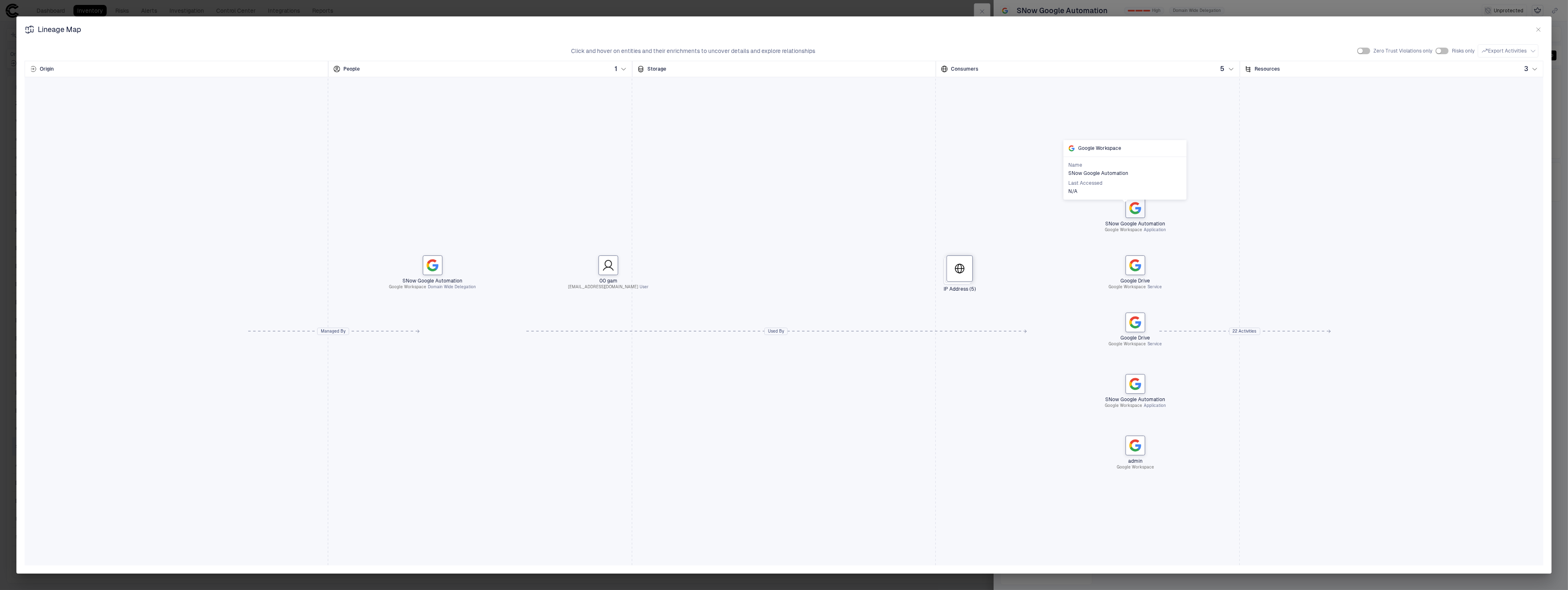
click at [1142, 211] on icon at bounding box center [1134, 207] width 13 height 13
click at [1137, 386] on icon at bounding box center [1134, 384] width 13 height 13
click at [1243, 383] on span "change_event_guest_response" at bounding box center [1217, 380] width 102 height 16
click at [1240, 386] on body "defs Dashboard Inventory Risks Alerts Investigation Control Center Integrations…" at bounding box center [784, 295] width 1568 height 590
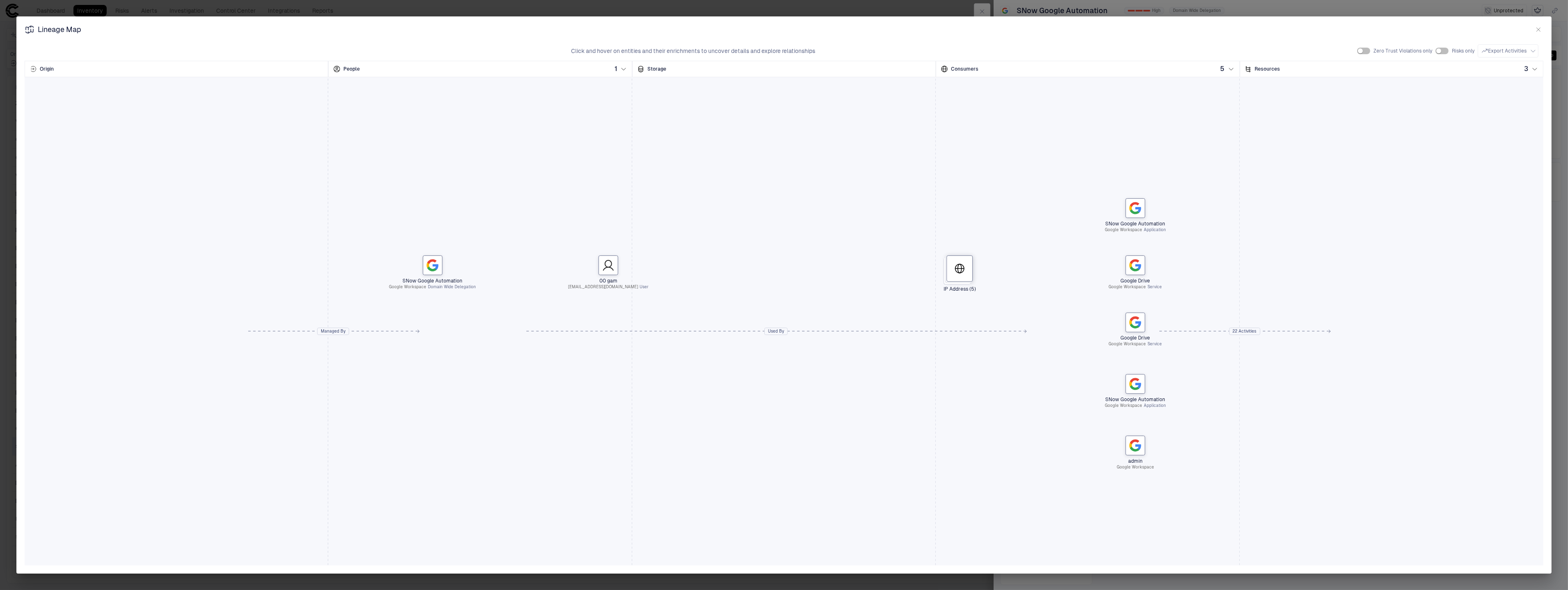
click at [1240, 385] on div "SNow Google Automation Google Workspace Domain Wide Delegation 00 gam [EMAIL_AD…" at bounding box center [784, 331] width 1518 height 328
click at [1536, 31] on icon "button" at bounding box center [1539, 30] width 7 height 7
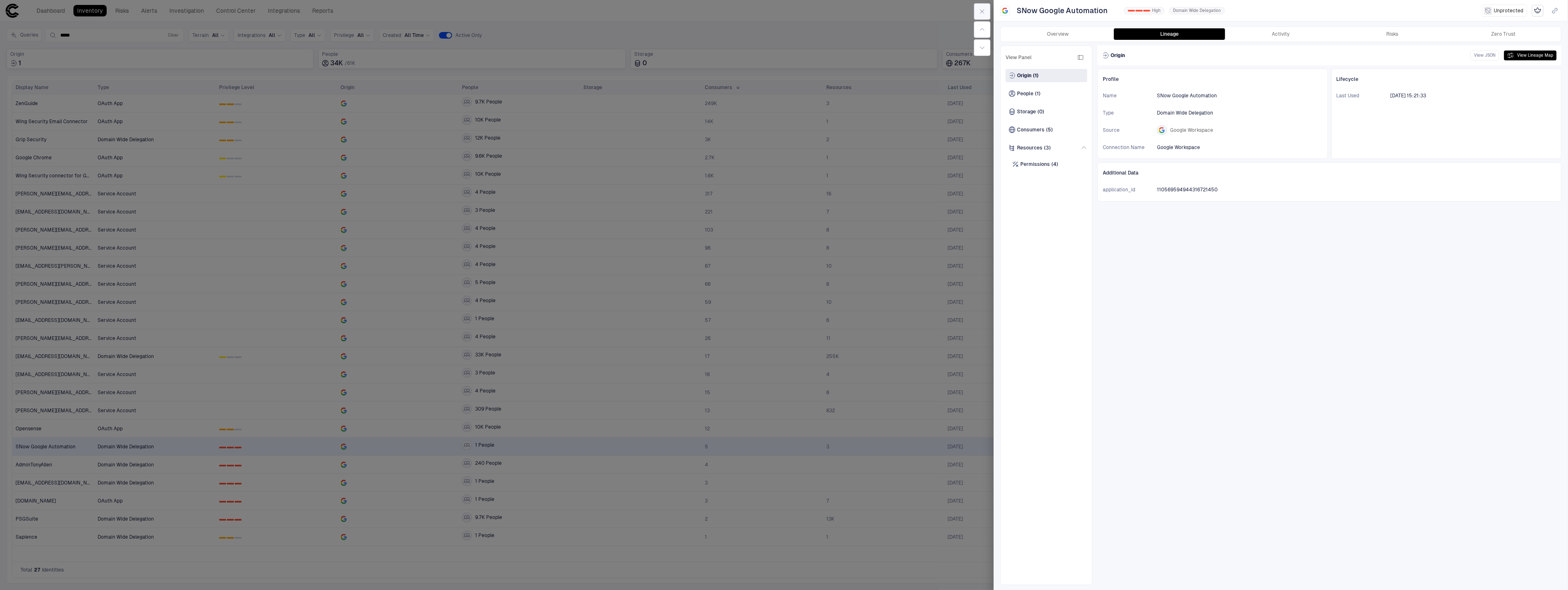
click at [980, 12] on icon "button" at bounding box center [982, 12] width 7 height 7
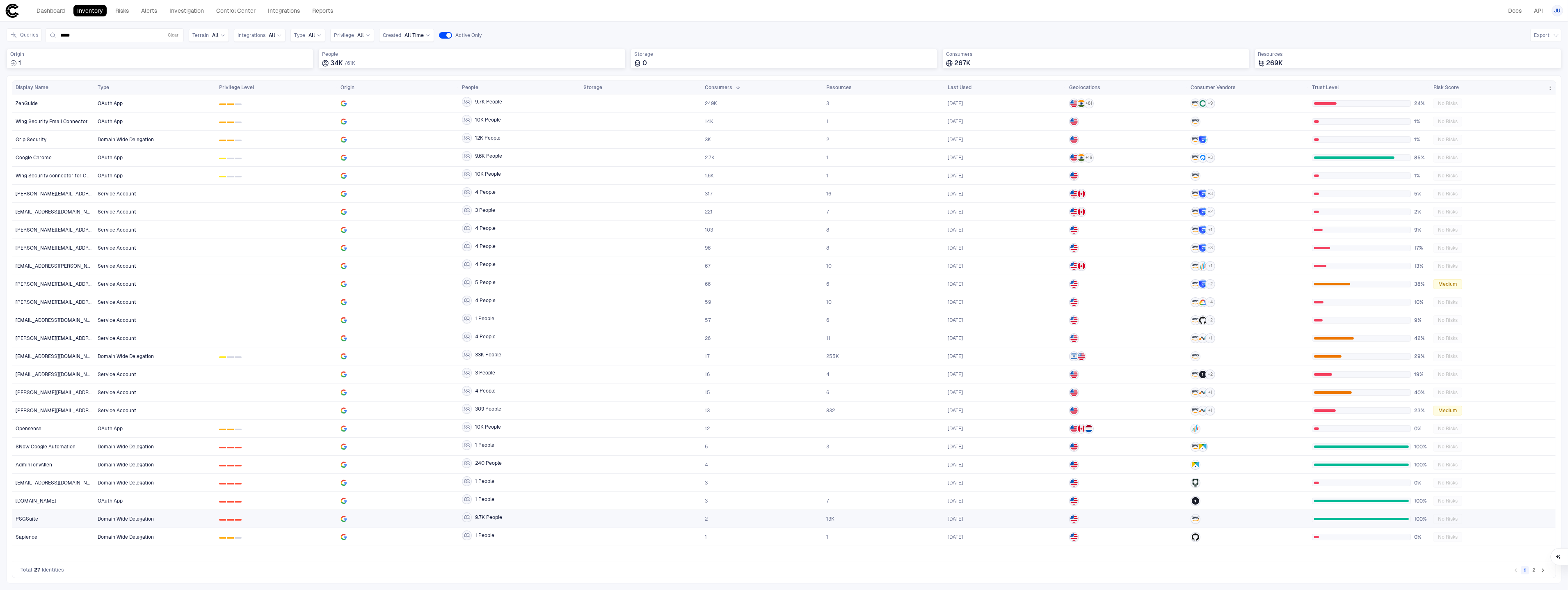
click at [161, 519] on span "Domain Wide Delegation" at bounding box center [155, 519] width 115 height 16
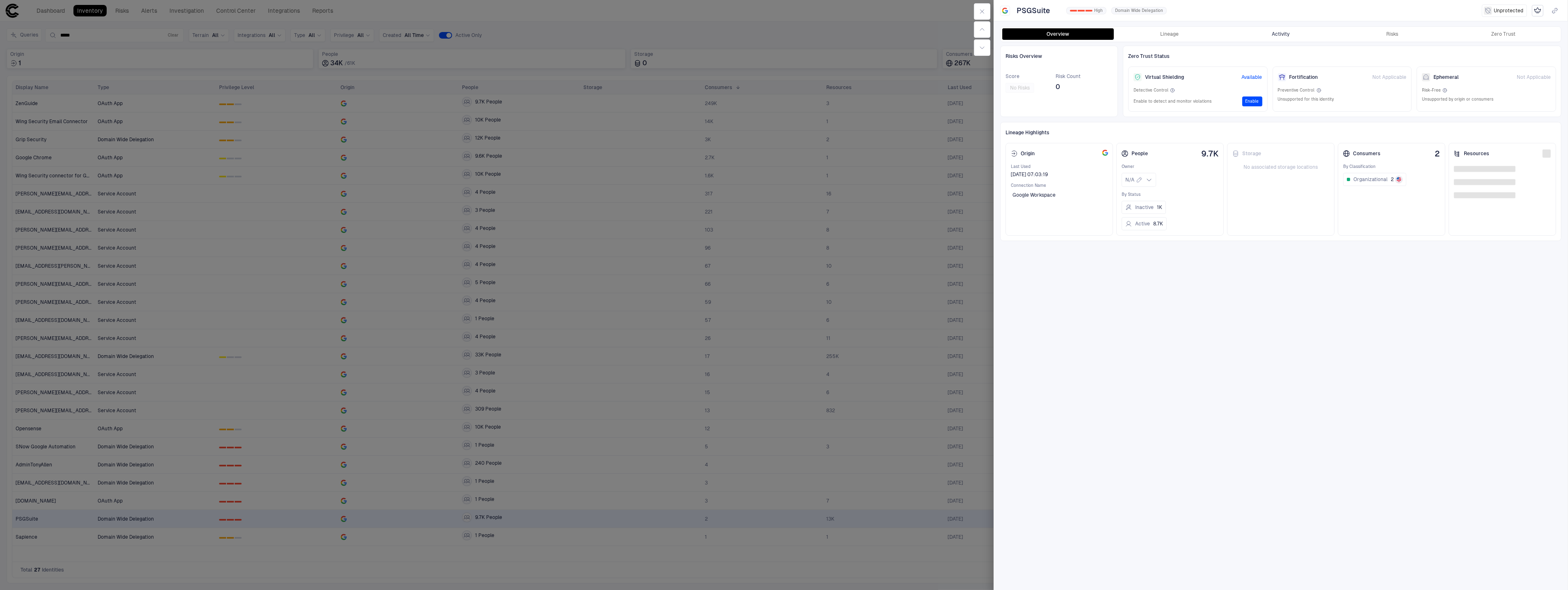
click at [1290, 37] on button "Activity" at bounding box center [1281, 34] width 112 height 12
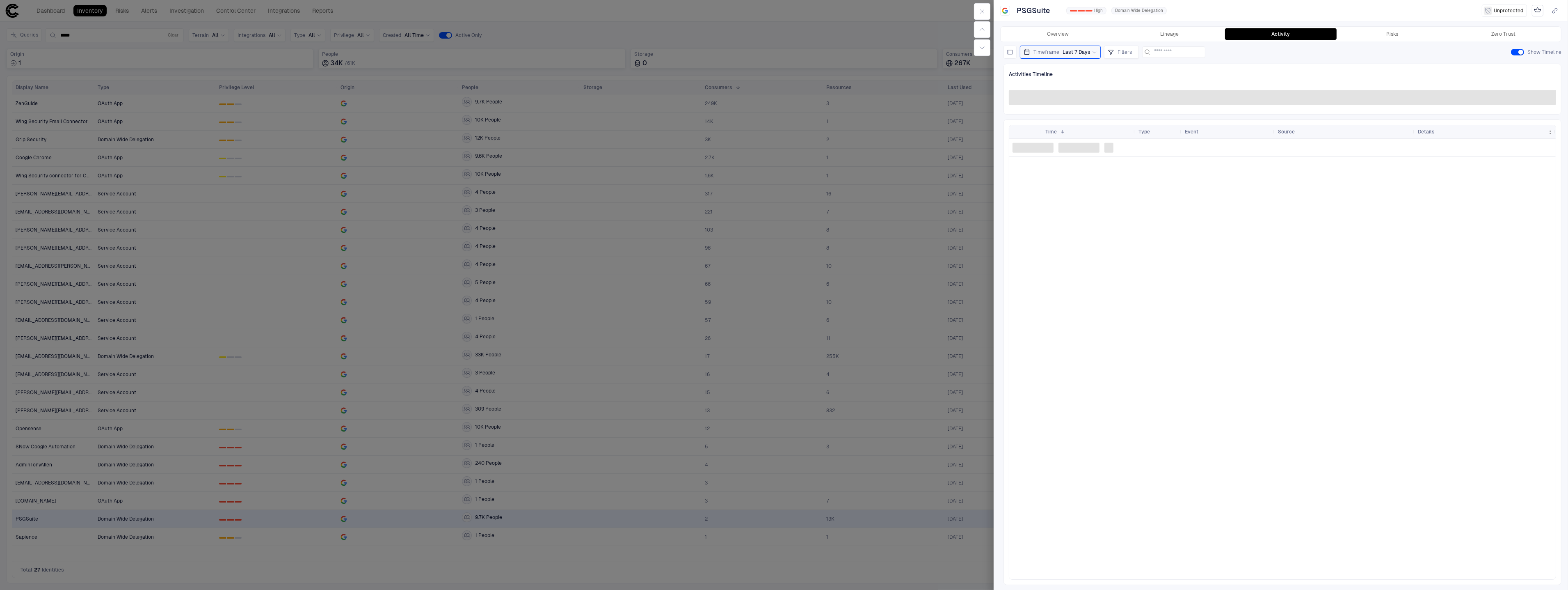
click at [1093, 52] on icon at bounding box center [1094, 52] width 3 height 1
click at [1053, 87] on span "Last 24 Hours" at bounding box center [1048, 86] width 33 height 7
click at [1294, 46] on div "Timeframe Last 24 Hours Relative Custom Last 24 Hours Last 7 Days Last 14 Days …" at bounding box center [1282, 52] width 558 height 13
click at [1090, 56] on div "Timeframe Last 24 Hours" at bounding box center [1063, 52] width 80 height 9
click at [1048, 96] on span "Last 7 Days" at bounding box center [1044, 98] width 27 height 7
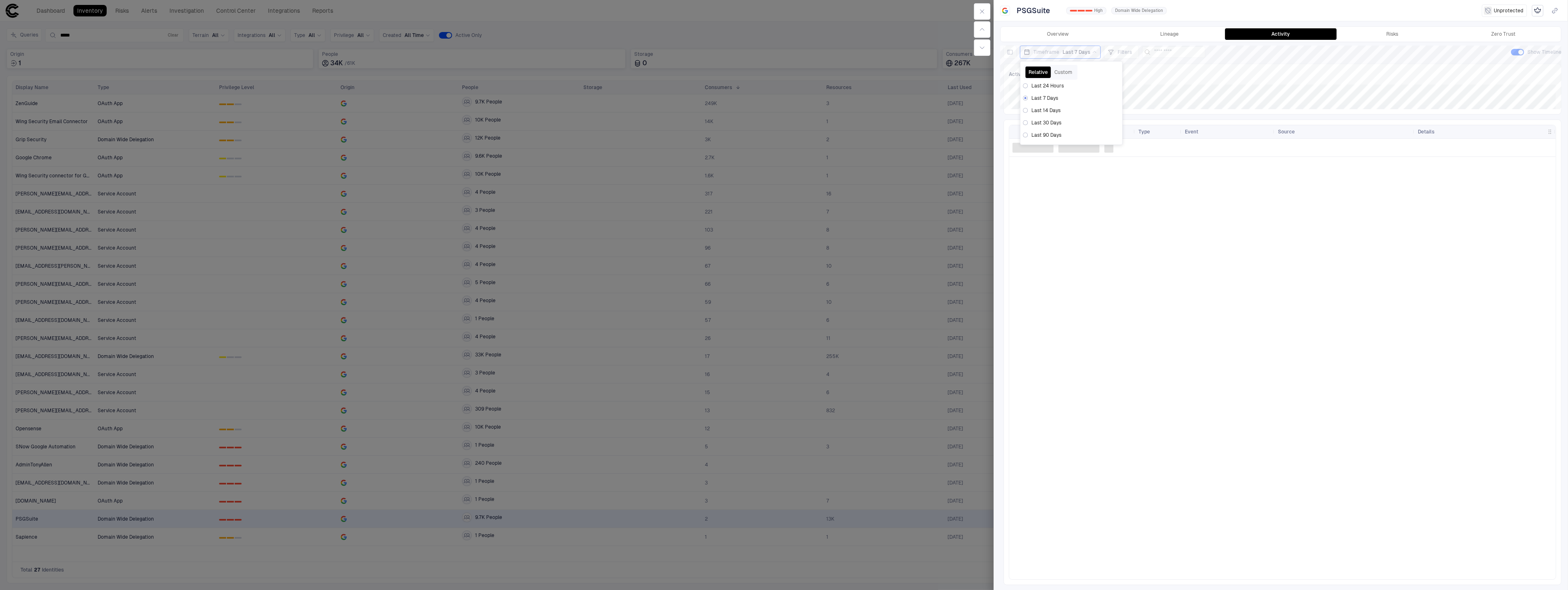
click at [1159, 71] on div "Activities Timeline" at bounding box center [1283, 74] width 547 height 11
click at [1088, 51] on span "Last 7 Days" at bounding box center [1076, 52] width 28 height 7
click at [1049, 123] on span "Last 30 Days" at bounding box center [1046, 123] width 30 height 7
click at [1251, 55] on div "Timeframe Last 30 Days Relative Custom Last 24 Hours Last 7 Days Last 14 Days L…" at bounding box center [1282, 52] width 558 height 13
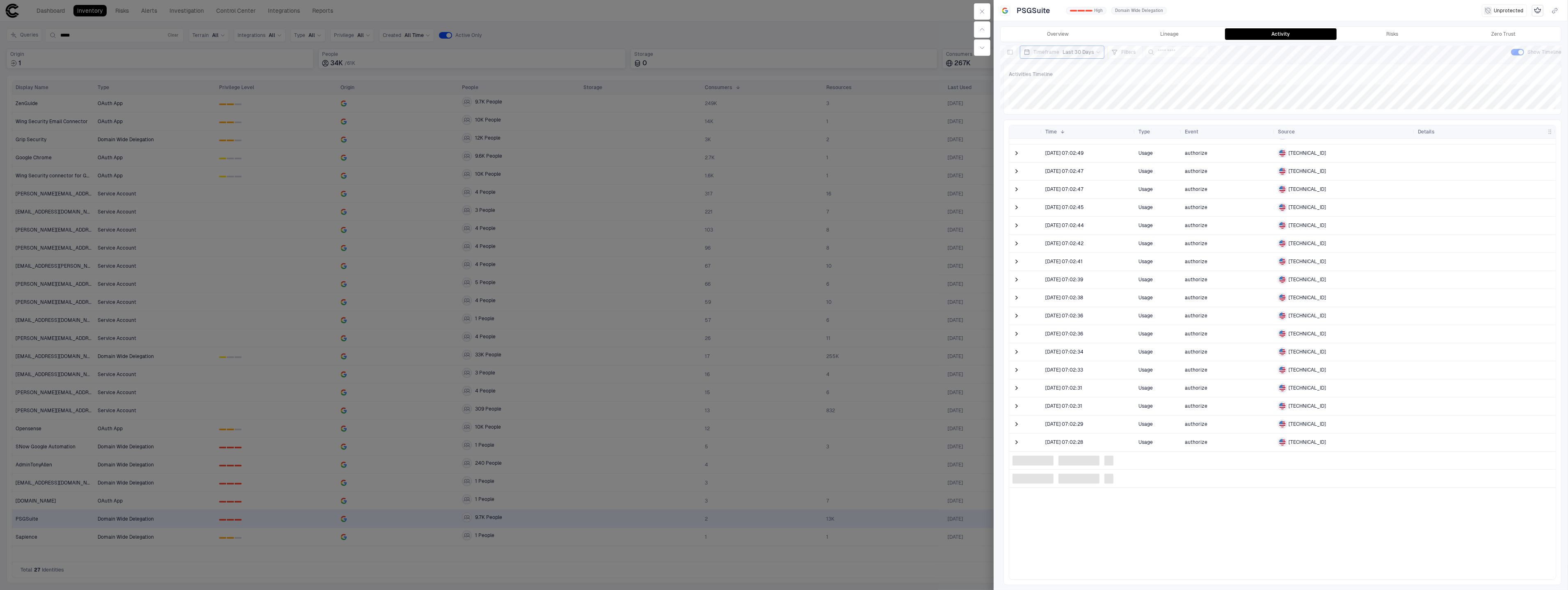
scroll to position [499, 0]
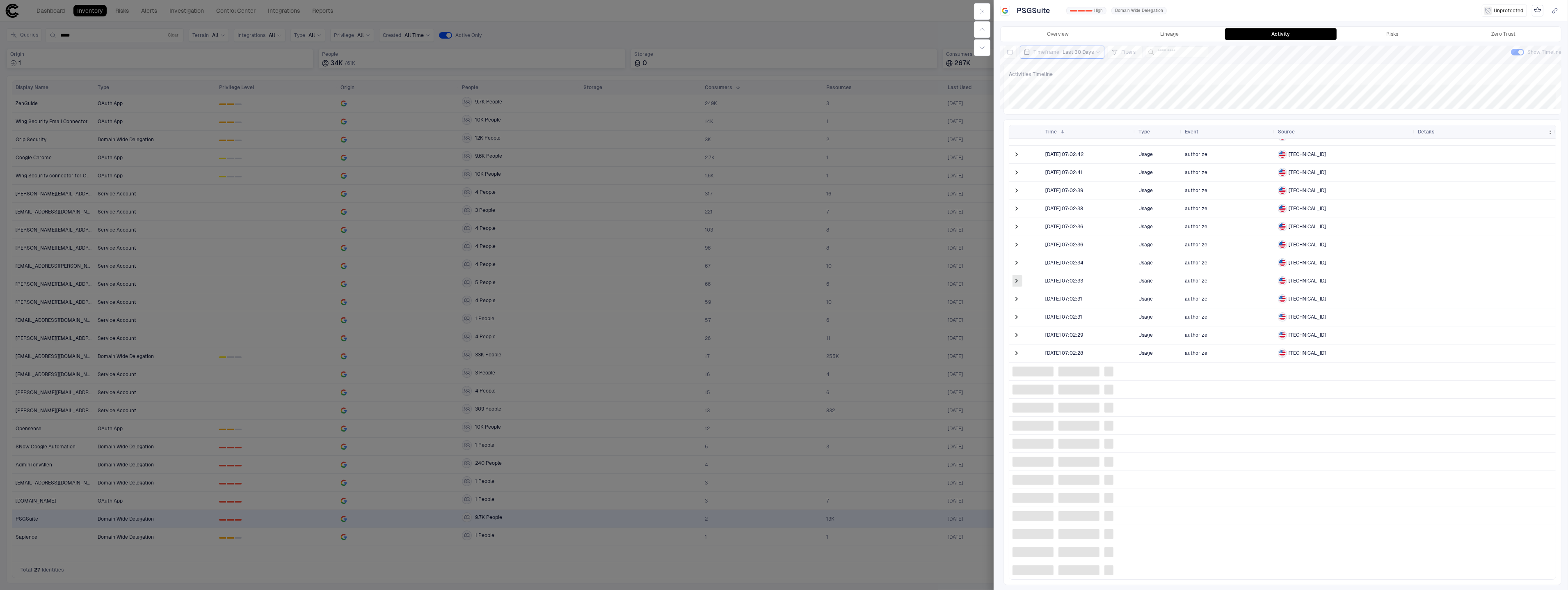
click at [1019, 283] on span at bounding box center [1017, 281] width 8 height 8
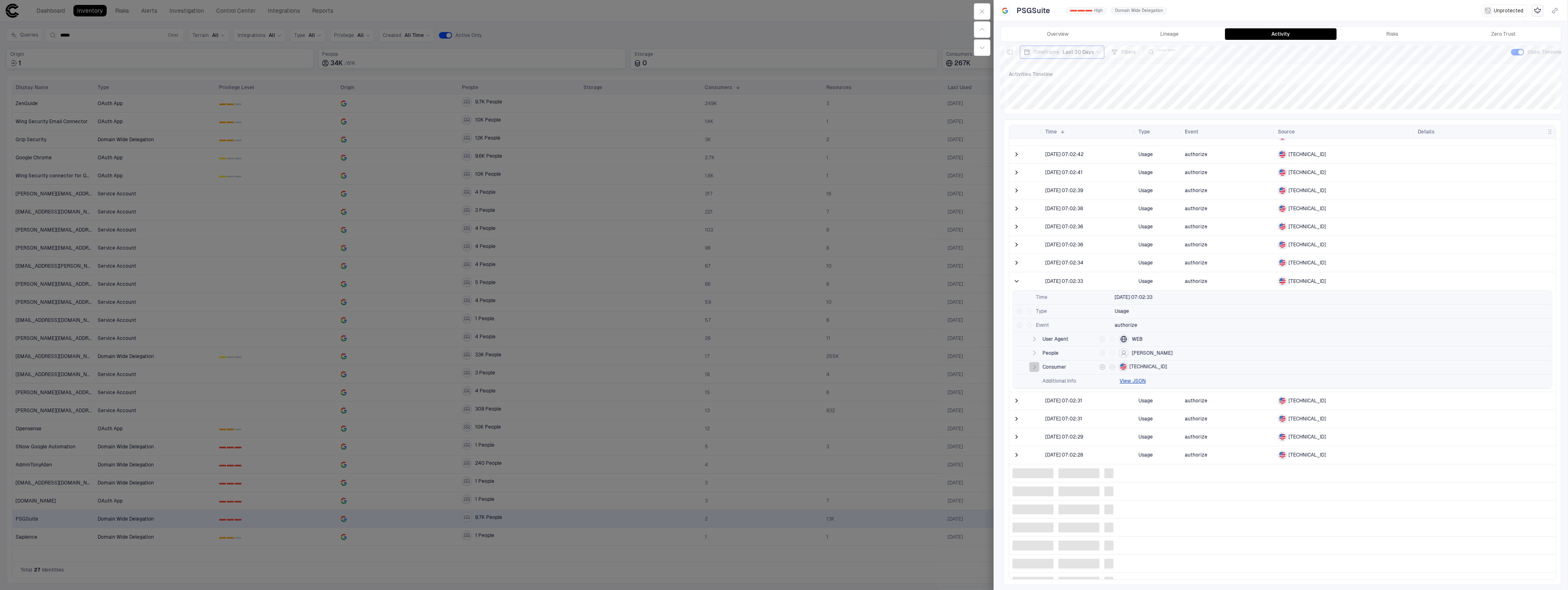
click at [1031, 367] on icon "button" at bounding box center [1034, 367] width 7 height 7
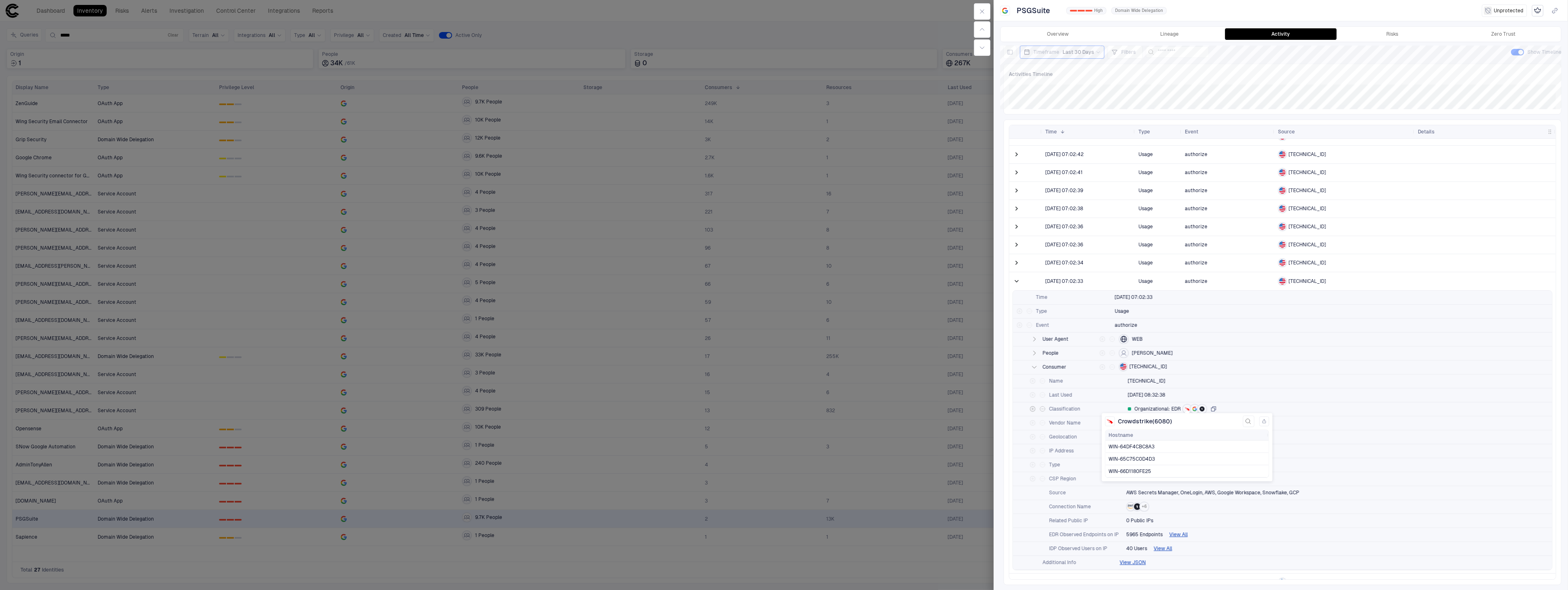
click at [1185, 408] on icon "button" at bounding box center [1187, 408] width 5 height 5
click at [1190, 407] on div "button" at bounding box center [1194, 409] width 10 height 10
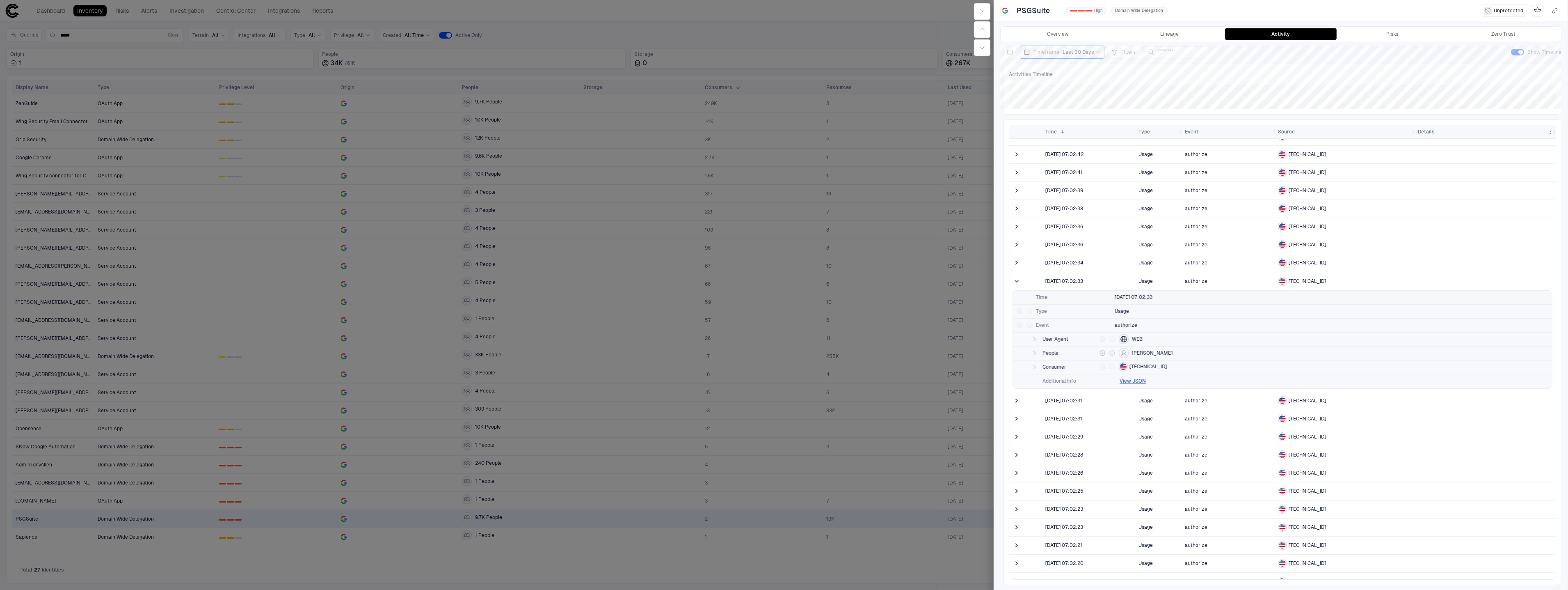
click at [1036, 355] on icon "button" at bounding box center [1034, 353] width 7 height 7
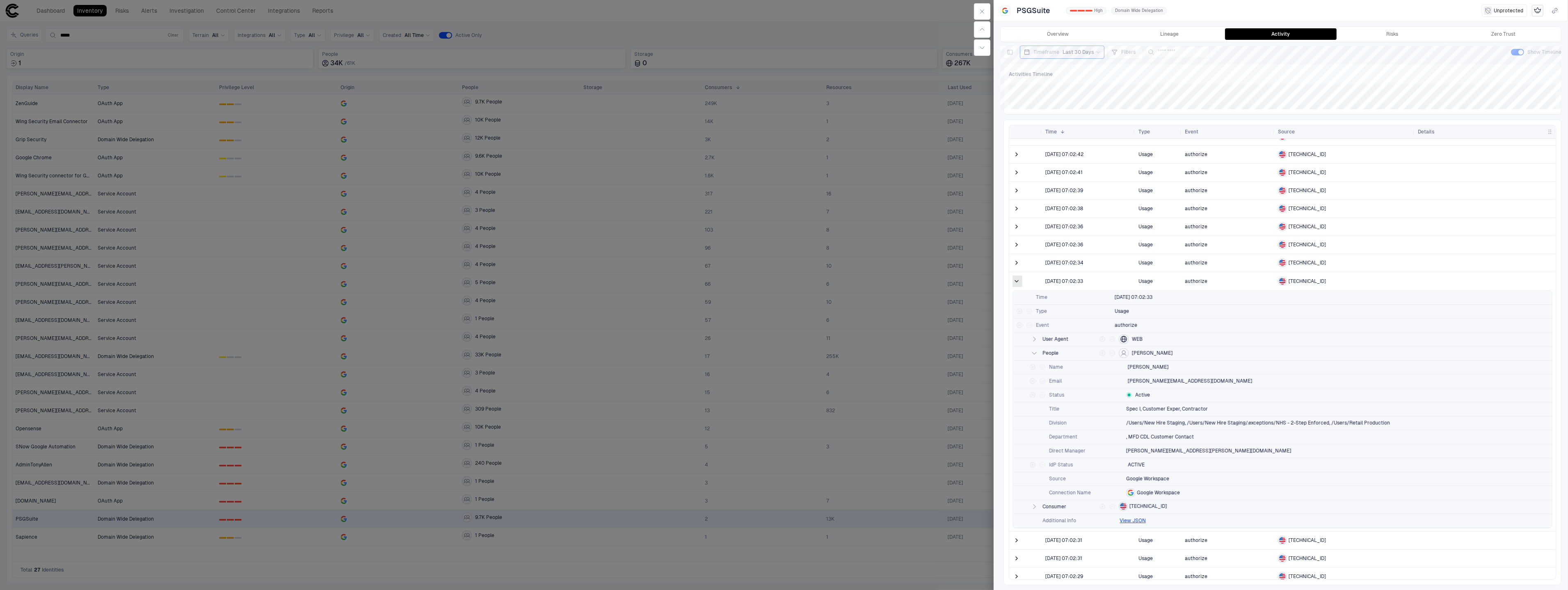
click at [1021, 281] on span at bounding box center [1017, 281] width 8 height 8
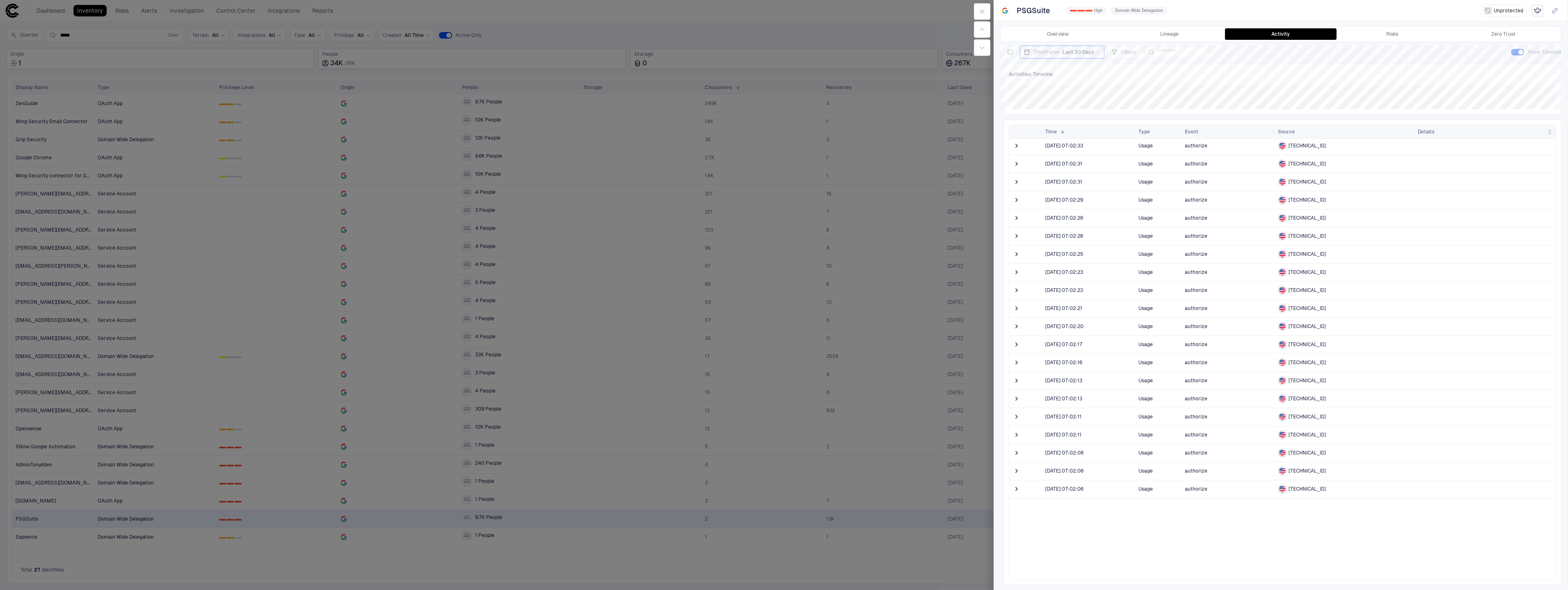
scroll to position [730, 0]
click at [1019, 149] on span at bounding box center [1017, 147] width 8 height 8
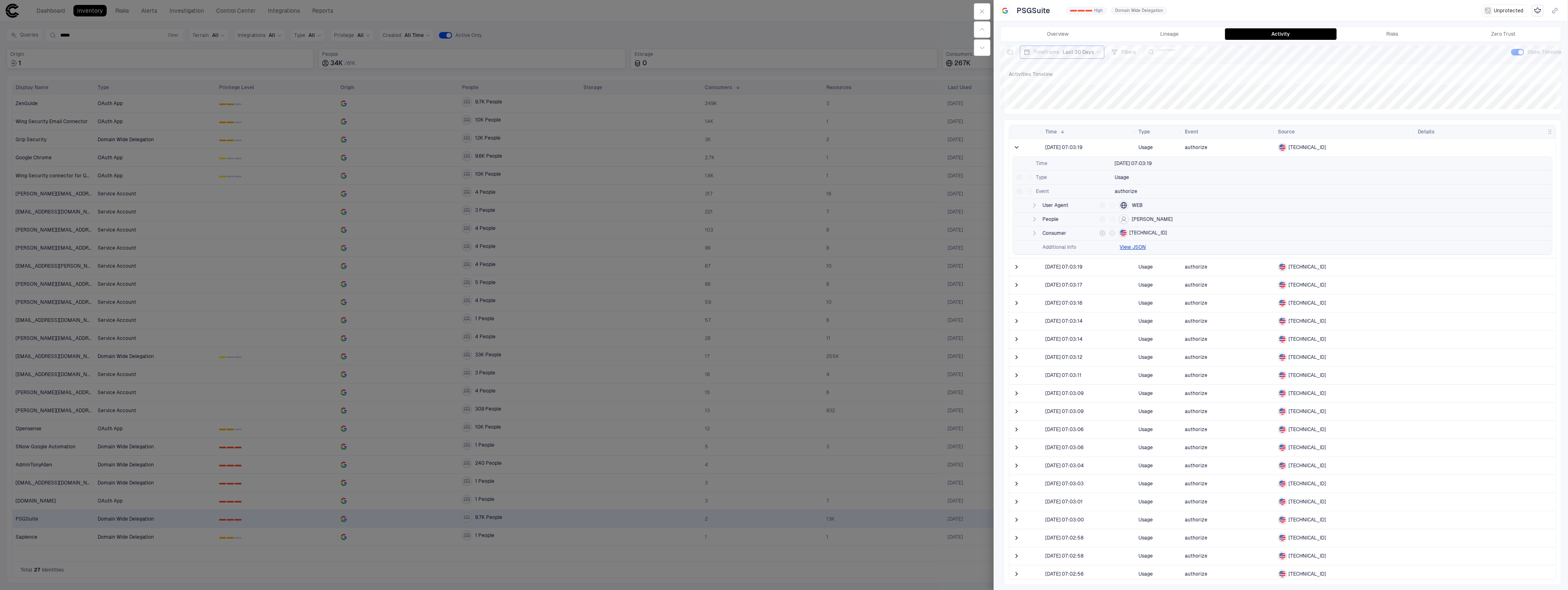
click at [1040, 234] on div "Consumer [TECHNICAL_ID]" at bounding box center [1283, 234] width 539 height 14
click at [1039, 234] on button "button" at bounding box center [1034, 232] width 10 height 10
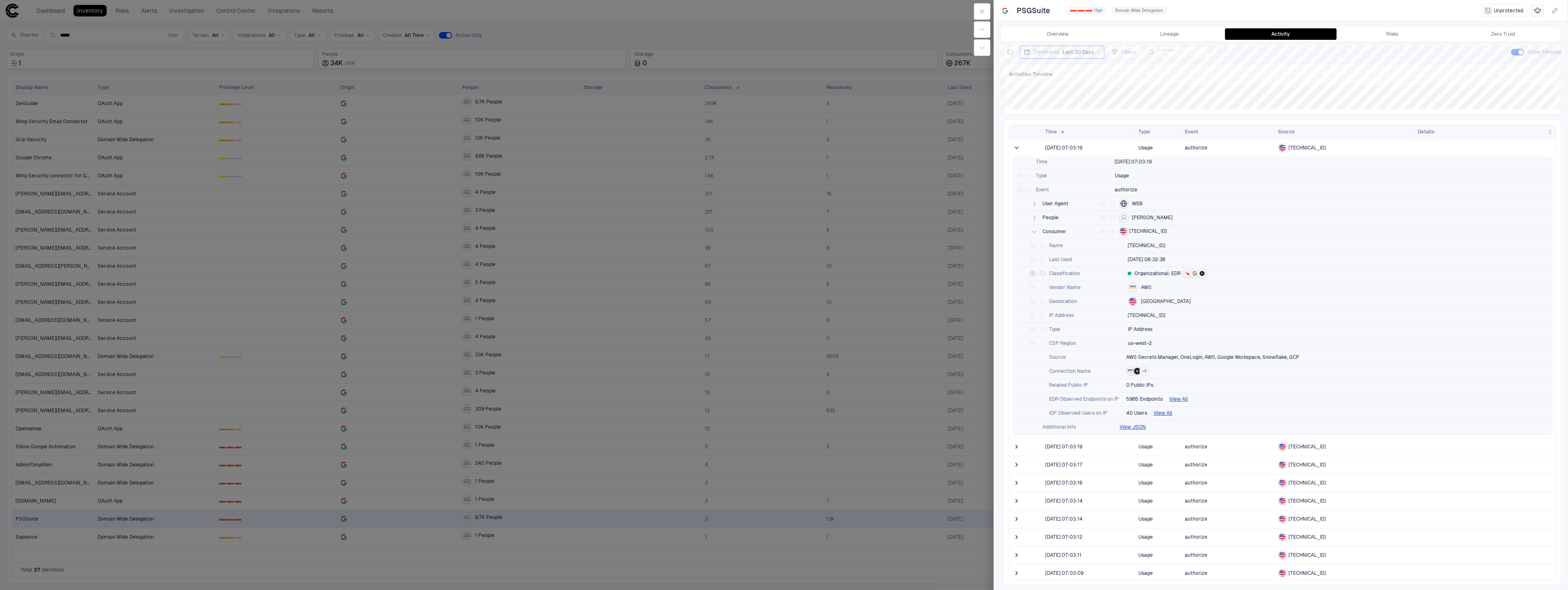
click at [1246, 267] on div "Classification Organizational: EDR" at bounding box center [1283, 274] width 539 height 14
click at [1230, 242] on div "Name [TECHNICAL_ID]" at bounding box center [1283, 246] width 539 height 14
